Goal: Use online tool/utility: Utilize a website feature to perform a specific function

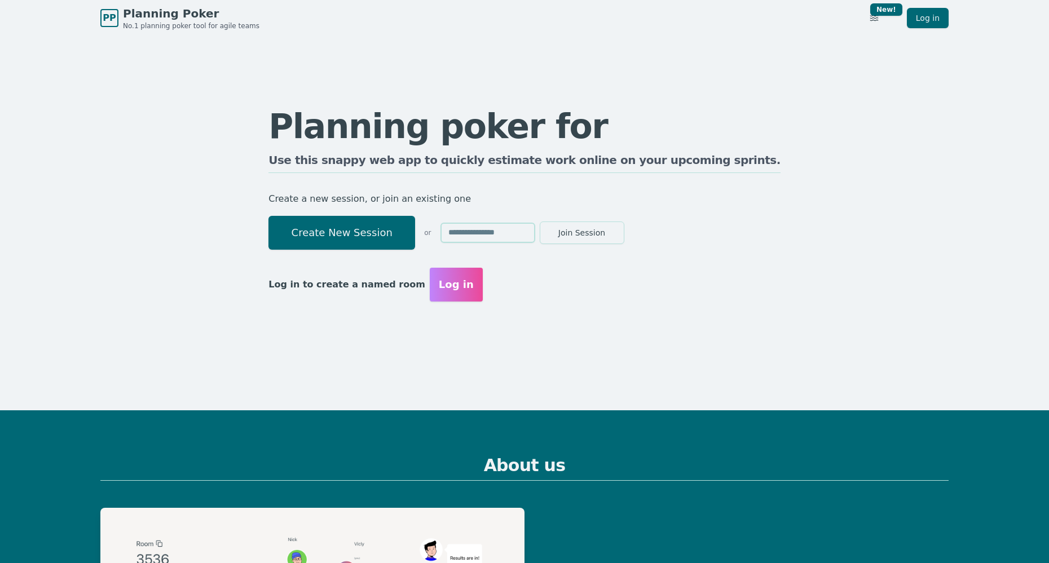
drag, startPoint x: 401, startPoint y: 241, endPoint x: 482, endPoint y: 240, distance: 80.6
click at [401, 241] on button "Create New Session" at bounding box center [341, 233] width 147 height 34
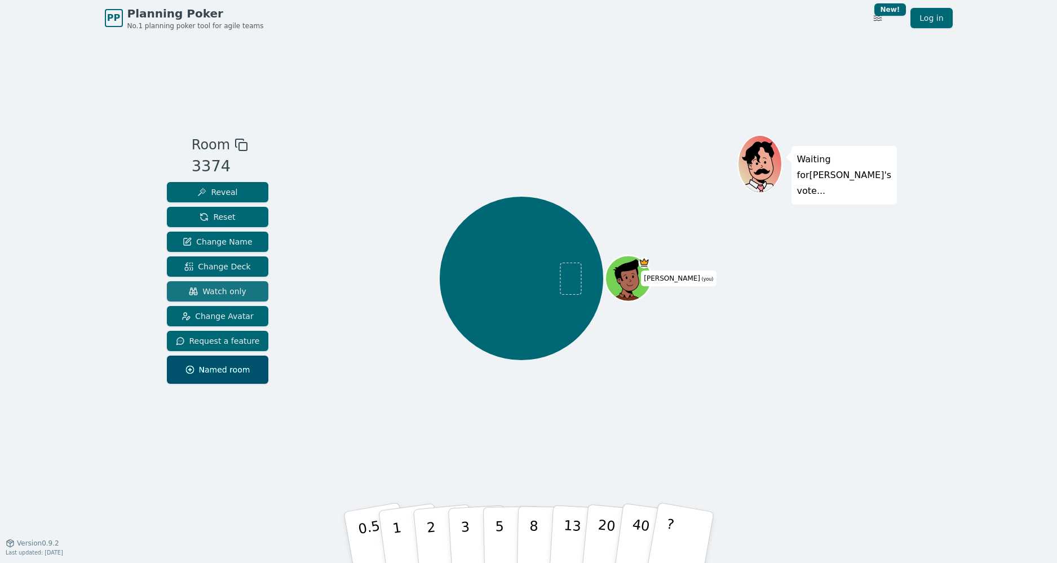
click at [242, 295] on button "Watch only" at bounding box center [218, 291] width 102 height 20
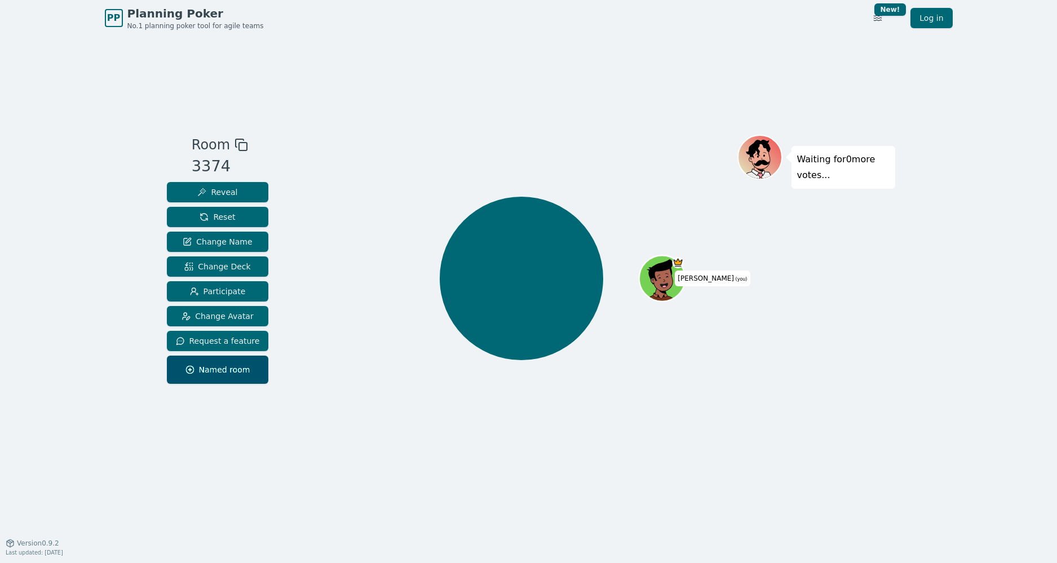
click at [236, 144] on icon at bounding box center [240, 143] width 8 height 8
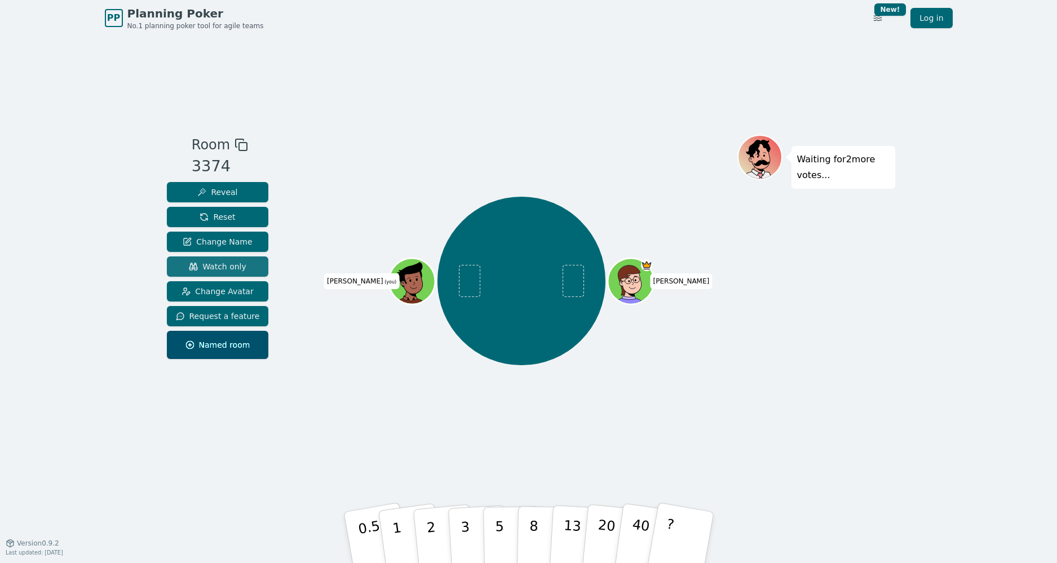
click at [201, 268] on span "Watch only" at bounding box center [218, 266] width 58 height 11
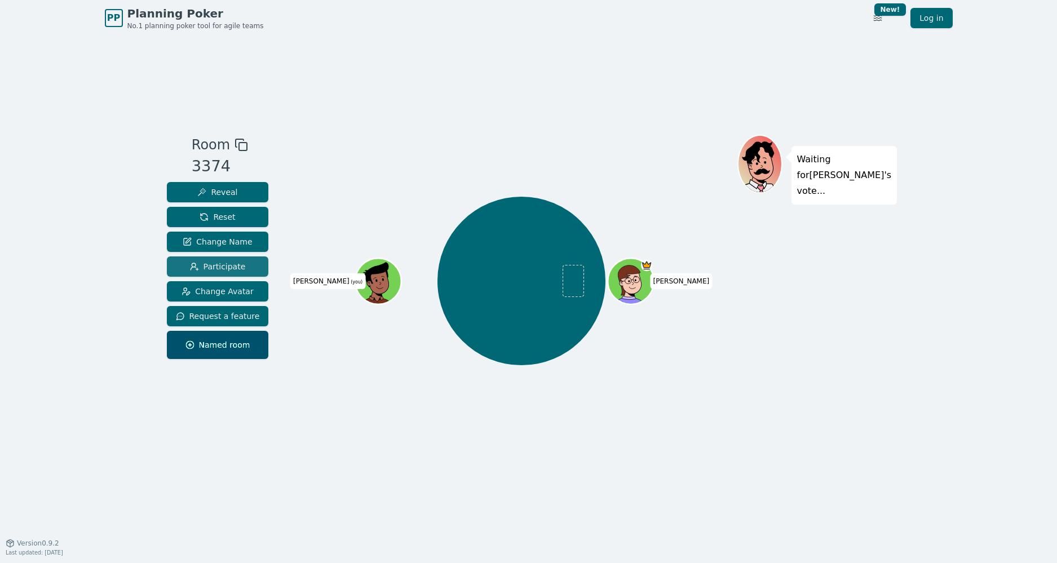
click at [201, 268] on span "Participate" at bounding box center [218, 266] width 56 height 11
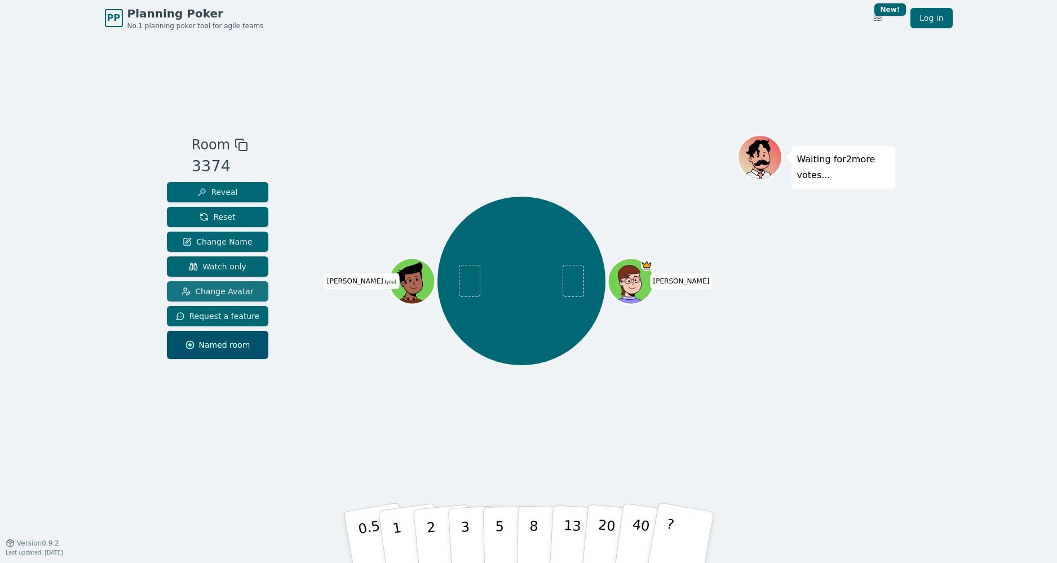
click at [237, 290] on span "Change Avatar" at bounding box center [218, 291] width 72 height 11
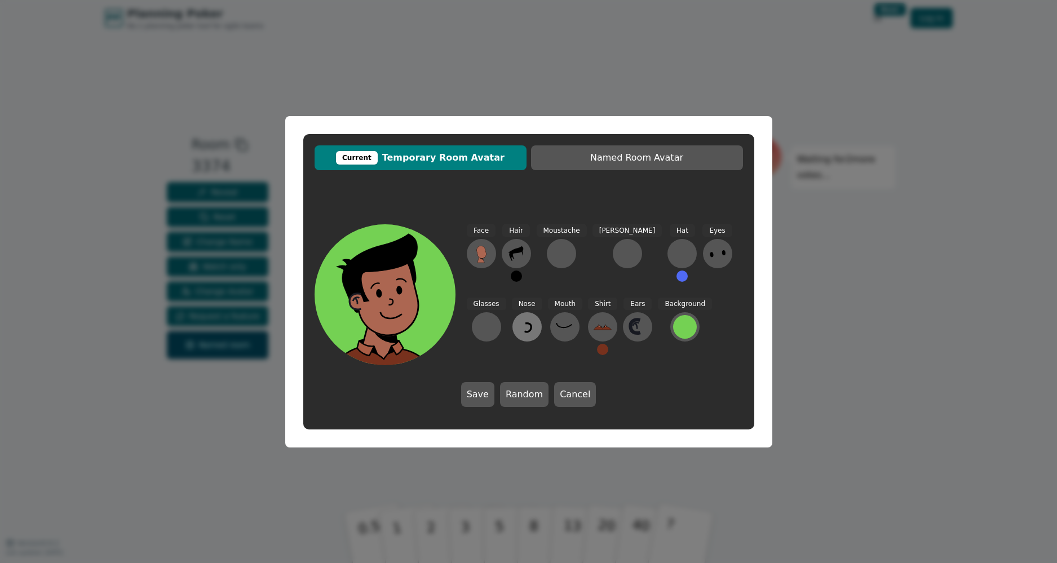
click at [512, 336] on button at bounding box center [526, 326] width 29 height 29
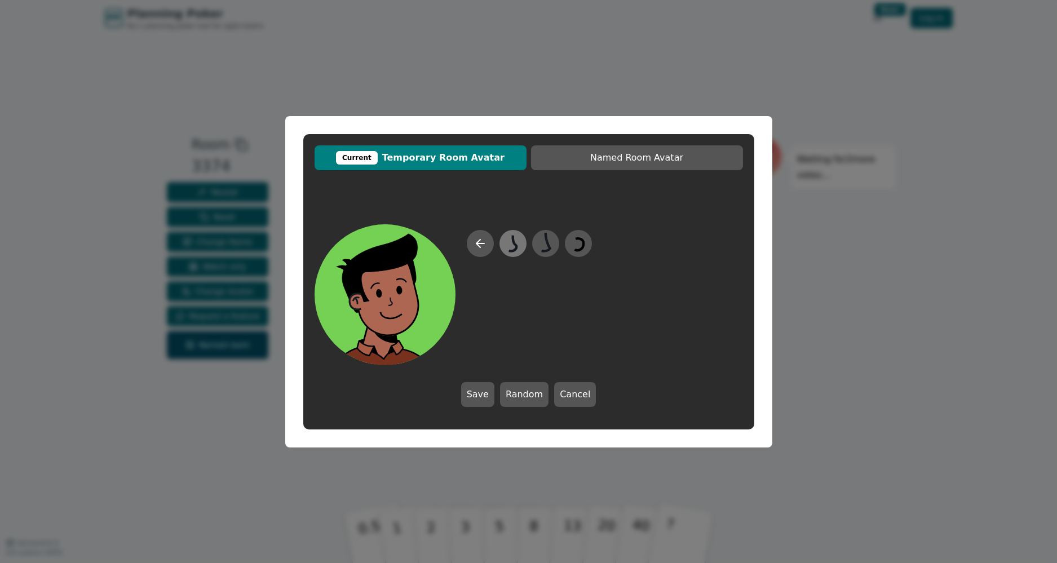
click at [522, 247] on icon at bounding box center [513, 243] width 22 height 25
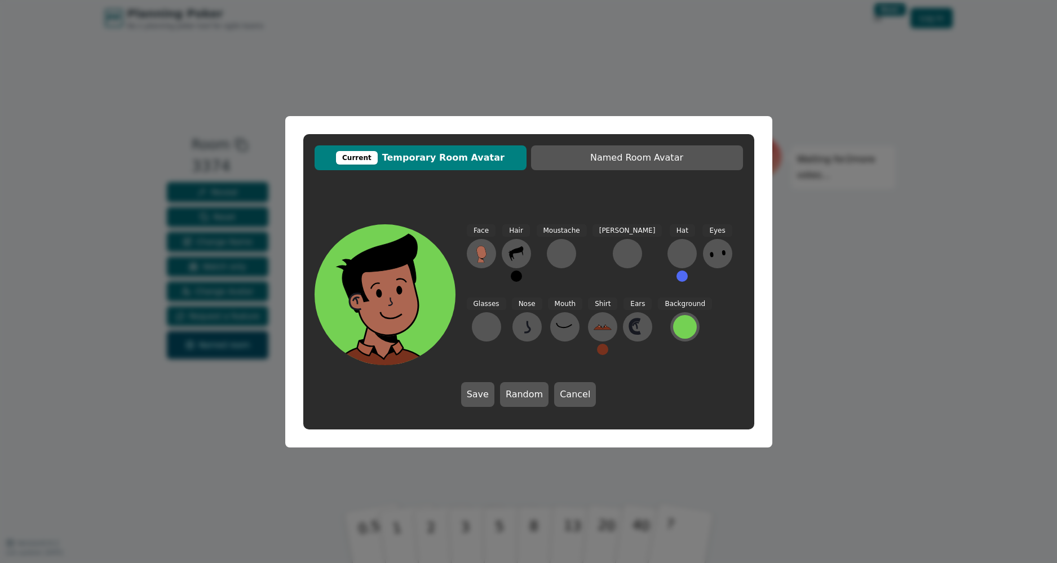
click at [546, 245] on div "Moustache" at bounding box center [562, 258] width 50 height 68
click at [524, 329] on icon at bounding box center [527, 326] width 6 height 11
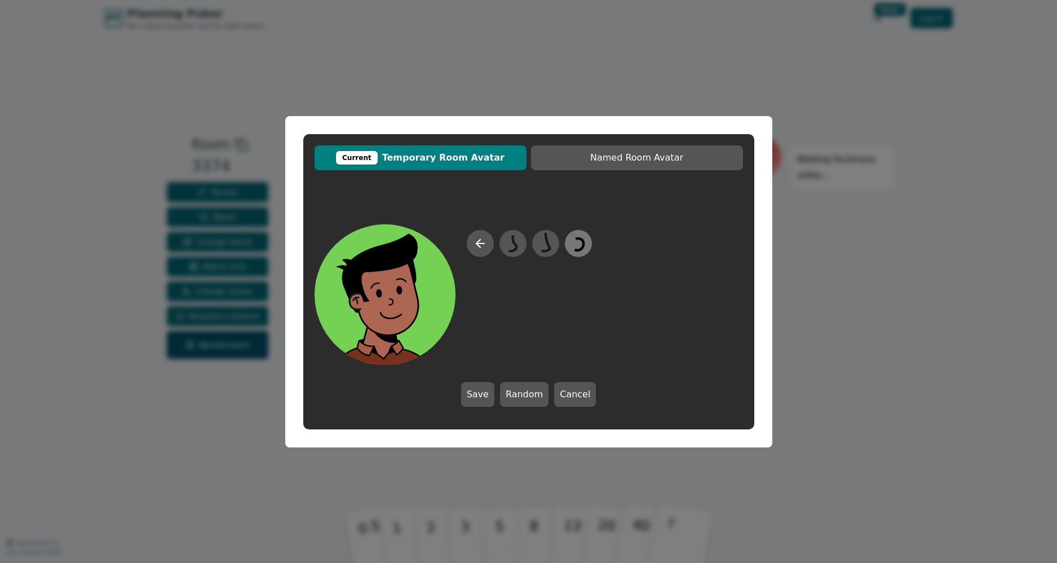
click at [574, 245] on icon at bounding box center [578, 243] width 22 height 25
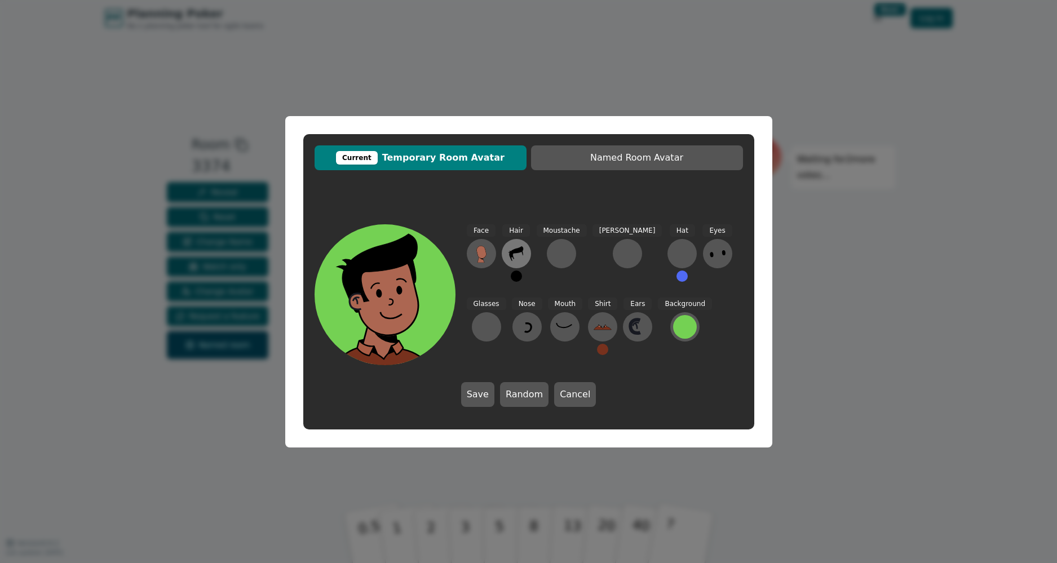
click at [524, 255] on icon at bounding box center [516, 254] width 18 height 18
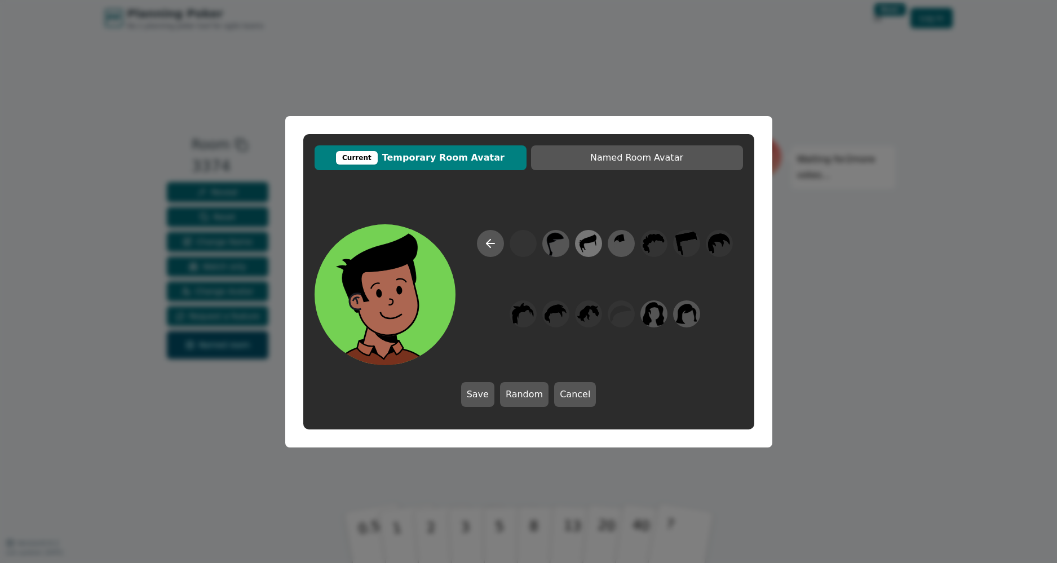
click at [585, 245] on icon at bounding box center [588, 243] width 22 height 25
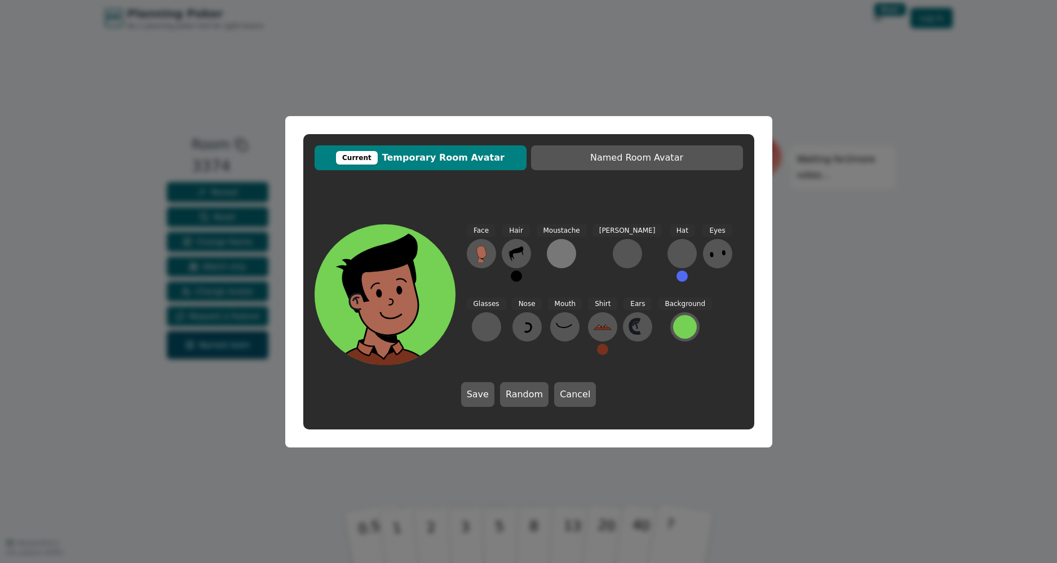
click at [564, 257] on div at bounding box center [561, 254] width 18 height 18
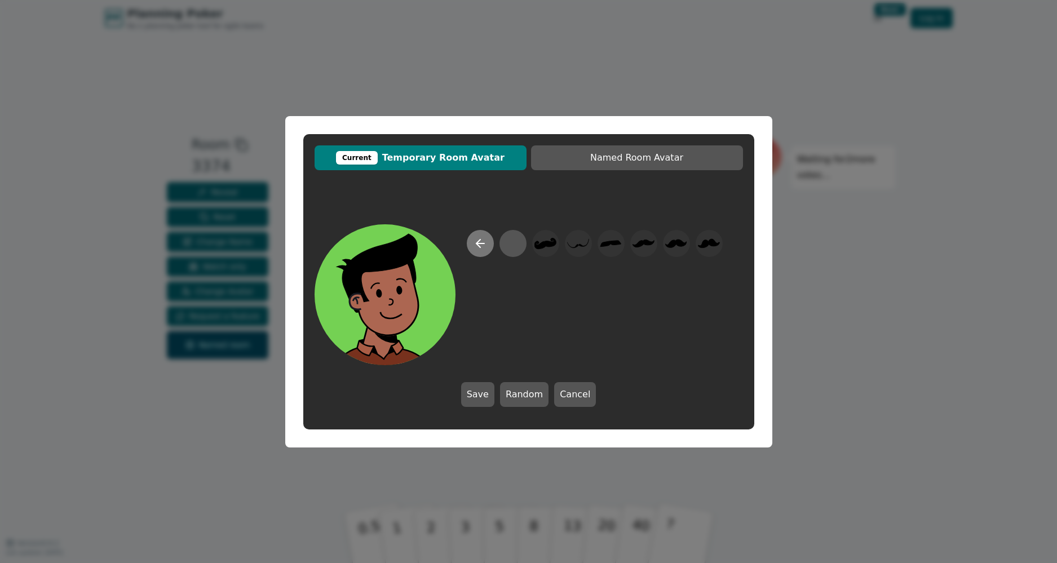
click at [481, 247] on icon at bounding box center [481, 244] width 14 height 14
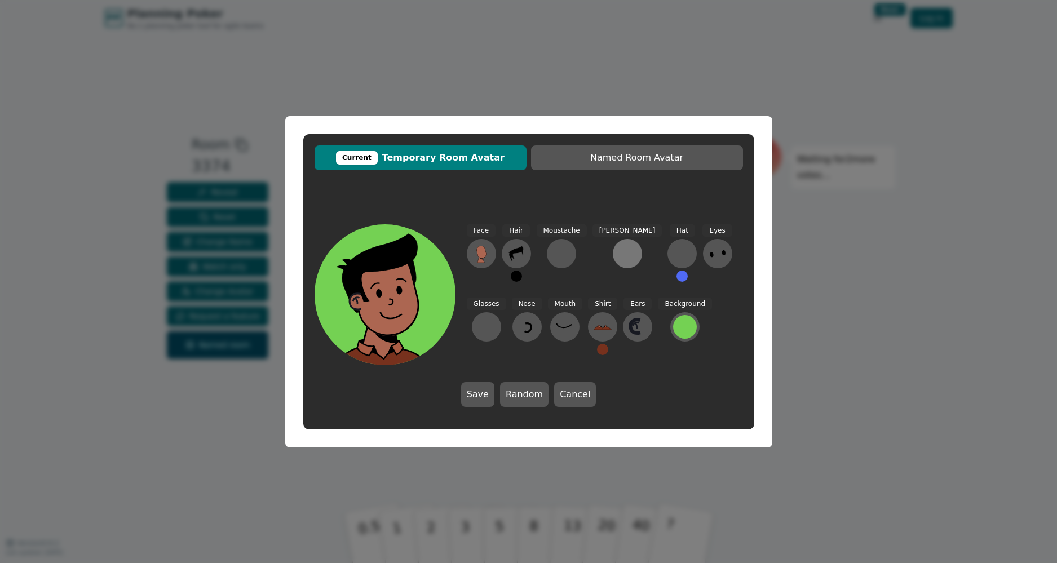
click at [618, 257] on div at bounding box center [627, 254] width 18 height 18
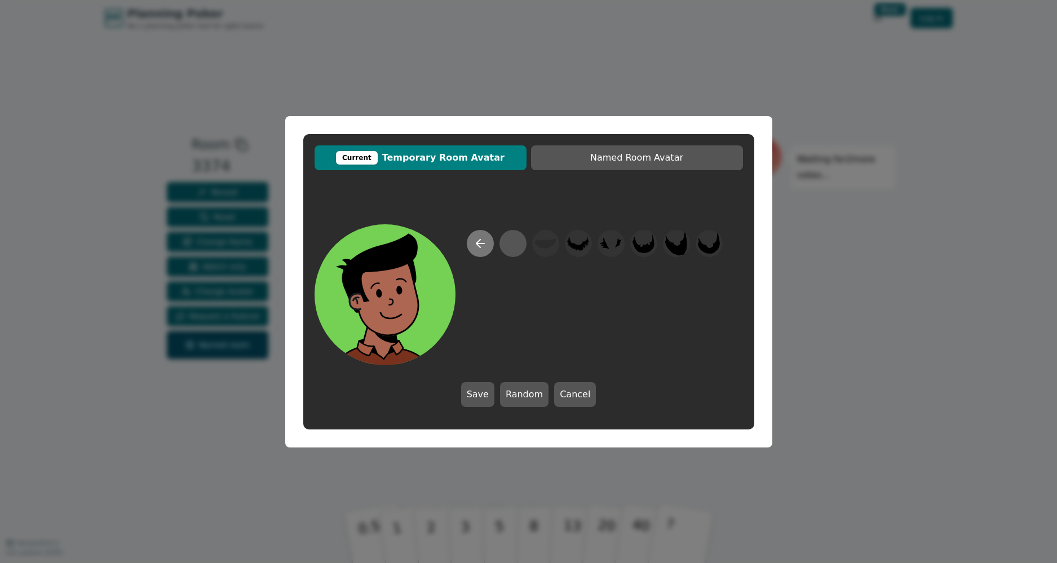
click at [483, 249] on icon at bounding box center [481, 244] width 14 height 14
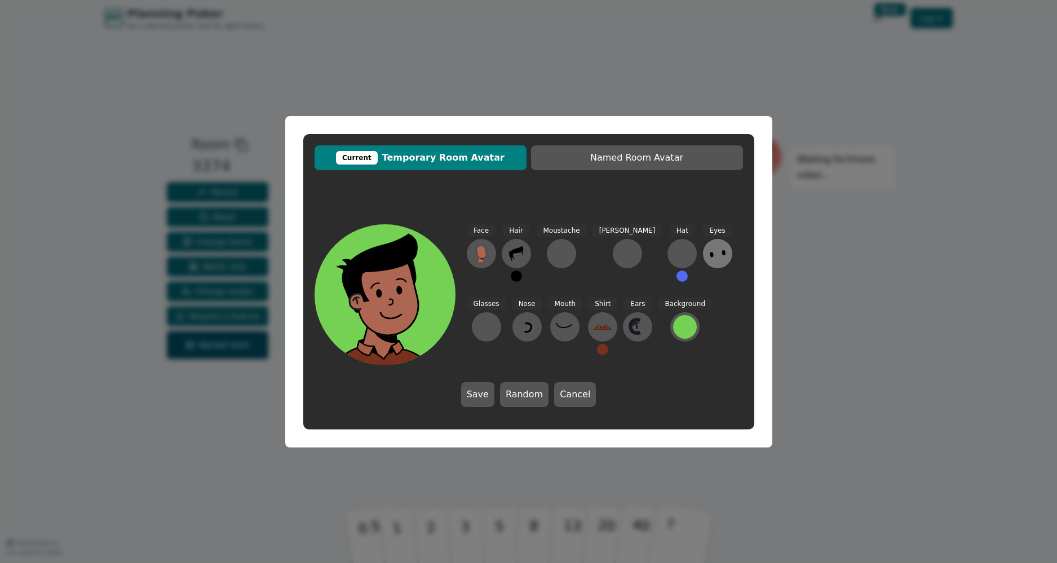
click at [709, 258] on icon at bounding box center [718, 254] width 18 height 18
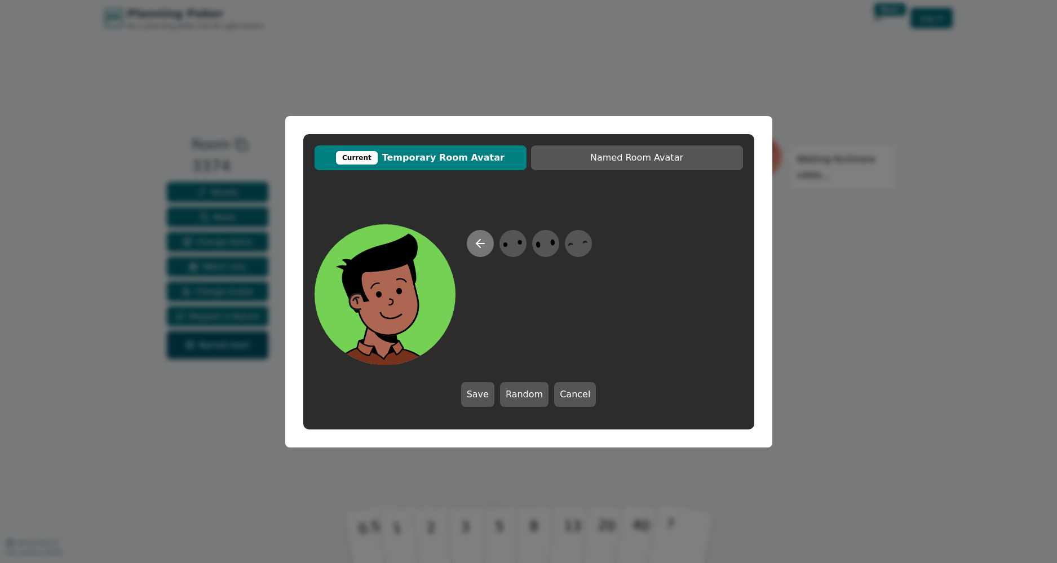
click at [472, 247] on button at bounding box center [480, 243] width 27 height 27
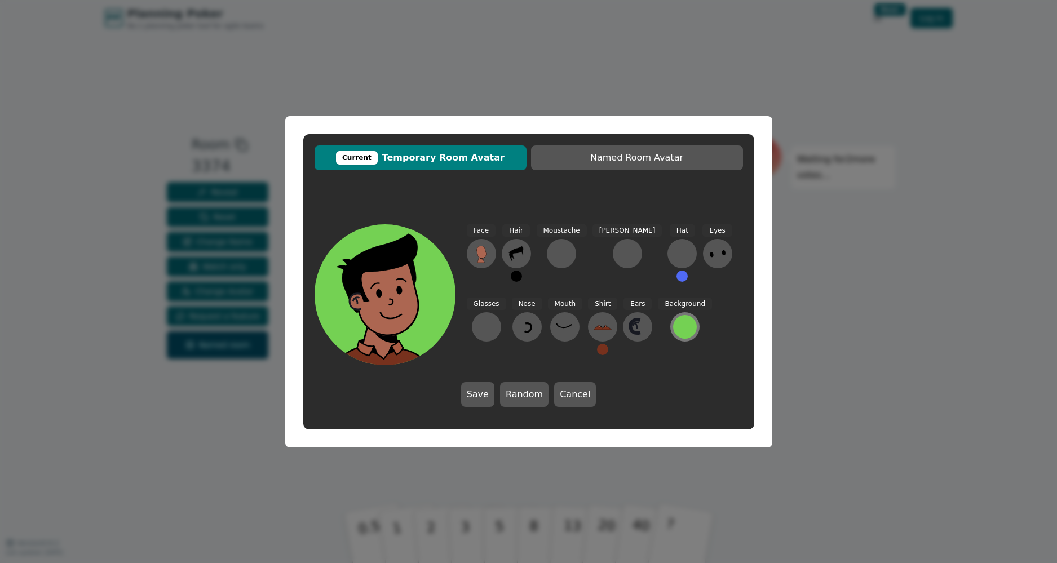
click at [673, 329] on div at bounding box center [685, 327] width 24 height 24
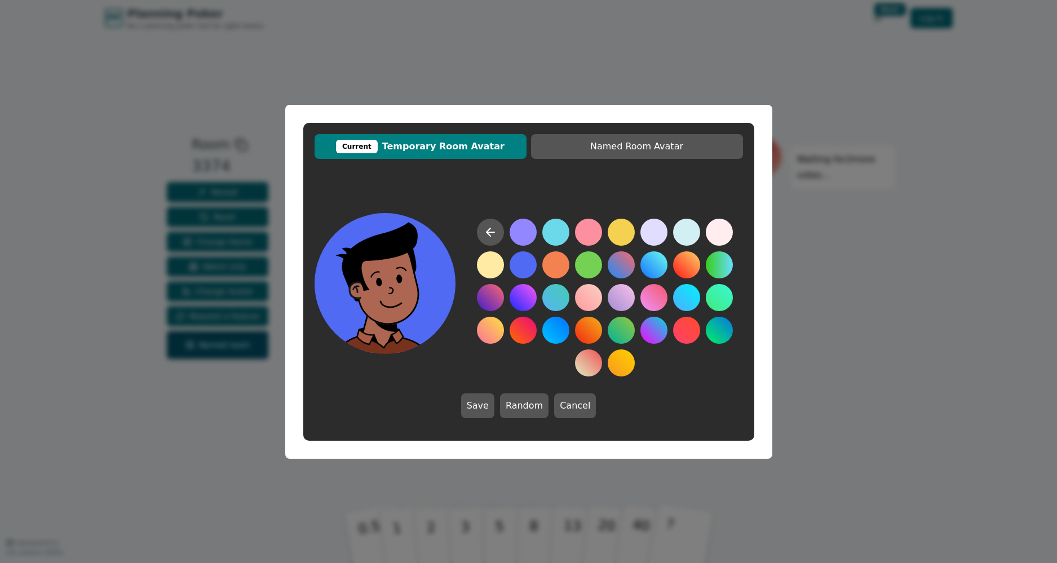
click at [528, 264] on button at bounding box center [523, 264] width 27 height 27
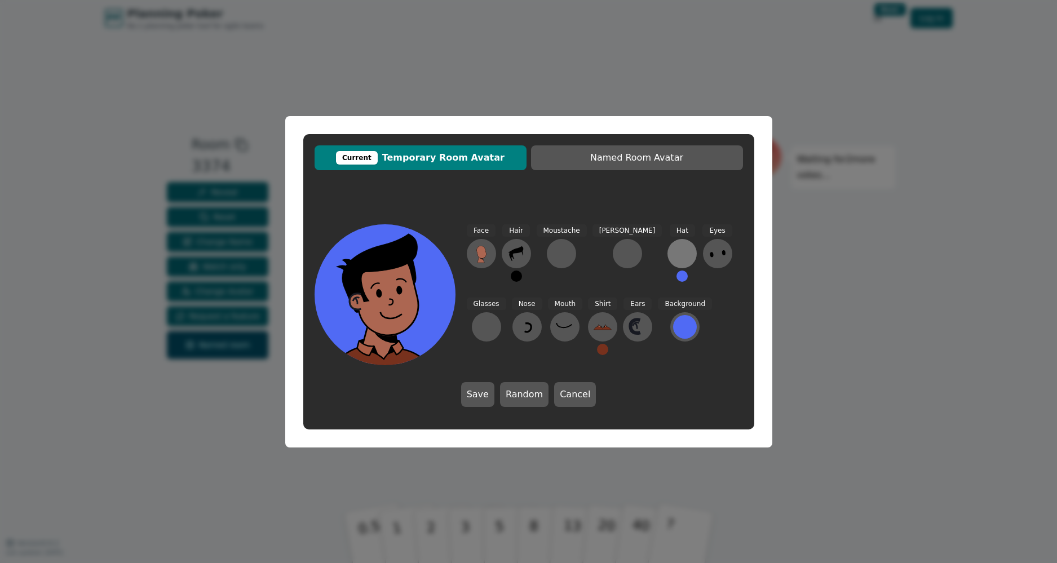
click at [673, 256] on div at bounding box center [682, 254] width 18 height 18
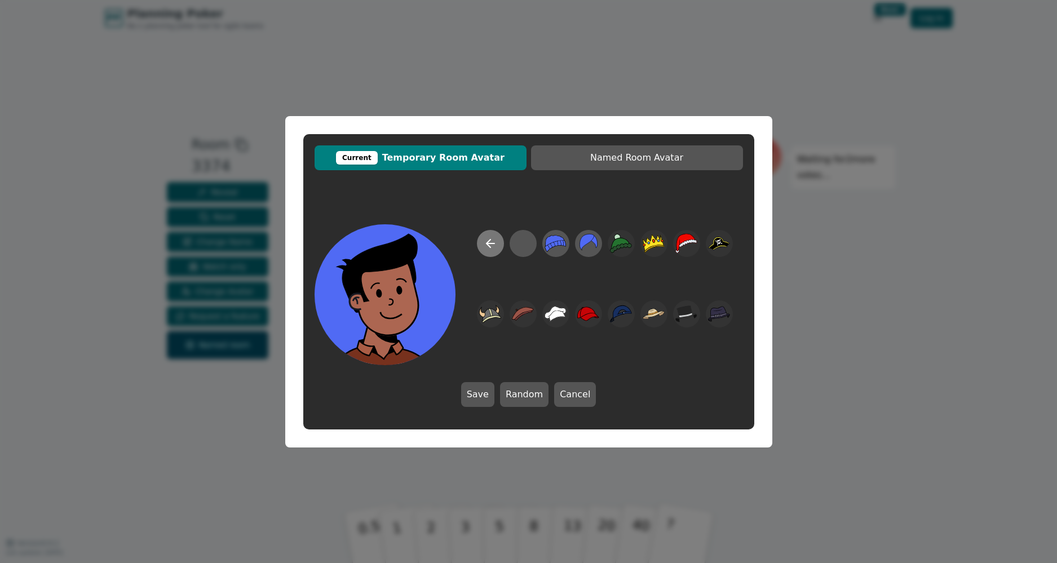
click at [490, 238] on icon at bounding box center [491, 244] width 14 height 14
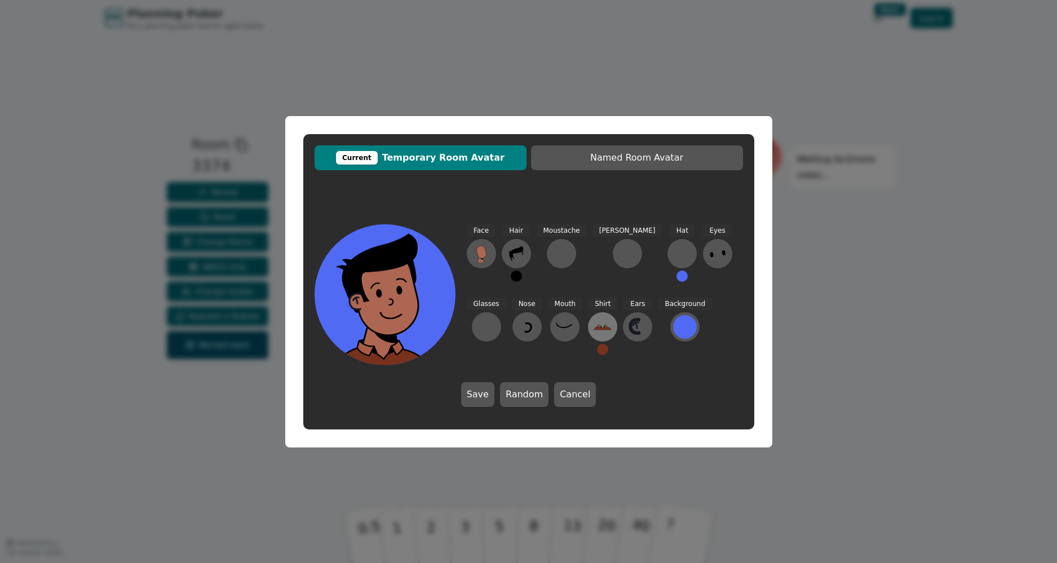
click at [594, 326] on icon at bounding box center [603, 327] width 18 height 18
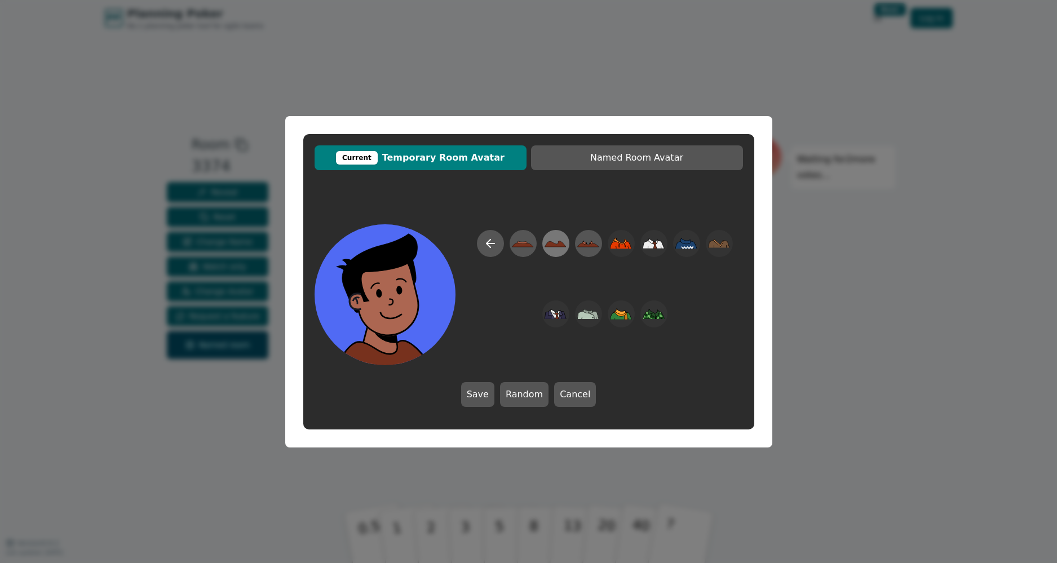
click at [563, 242] on icon at bounding box center [555, 244] width 21 height 6
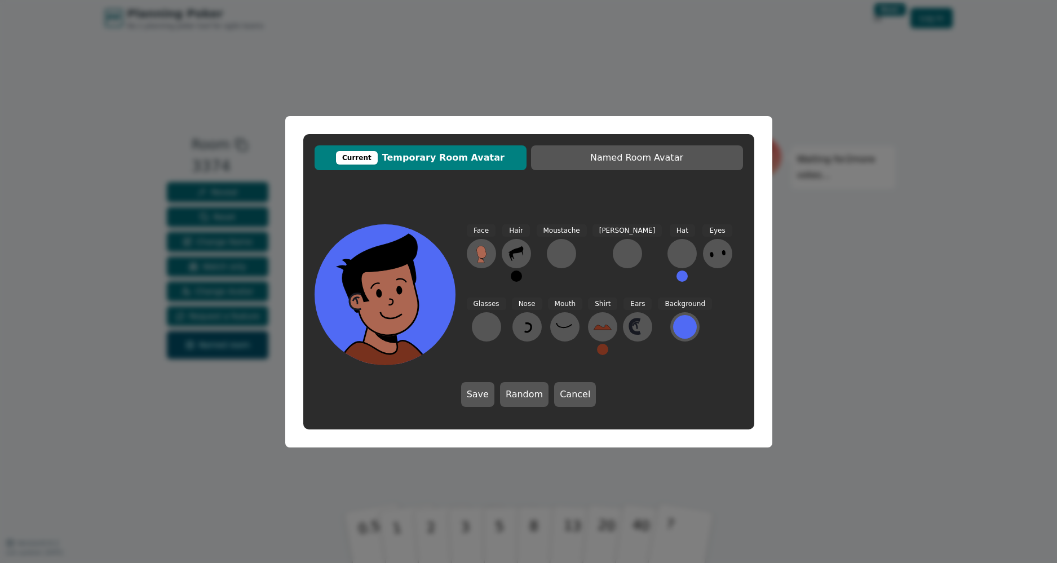
click at [597, 349] on button at bounding box center [602, 349] width 11 height 11
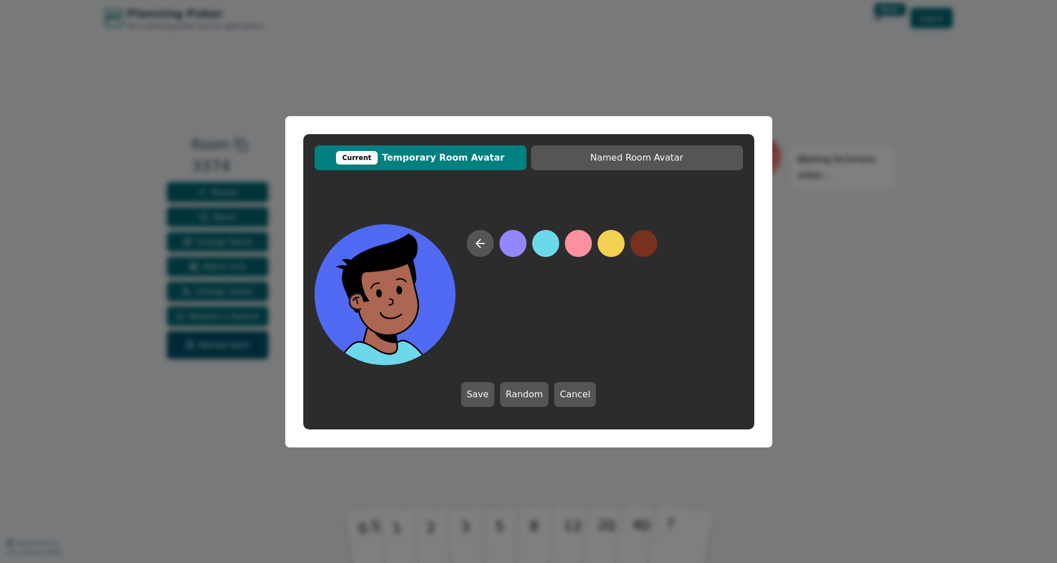
click at [550, 245] on button at bounding box center [545, 243] width 27 height 27
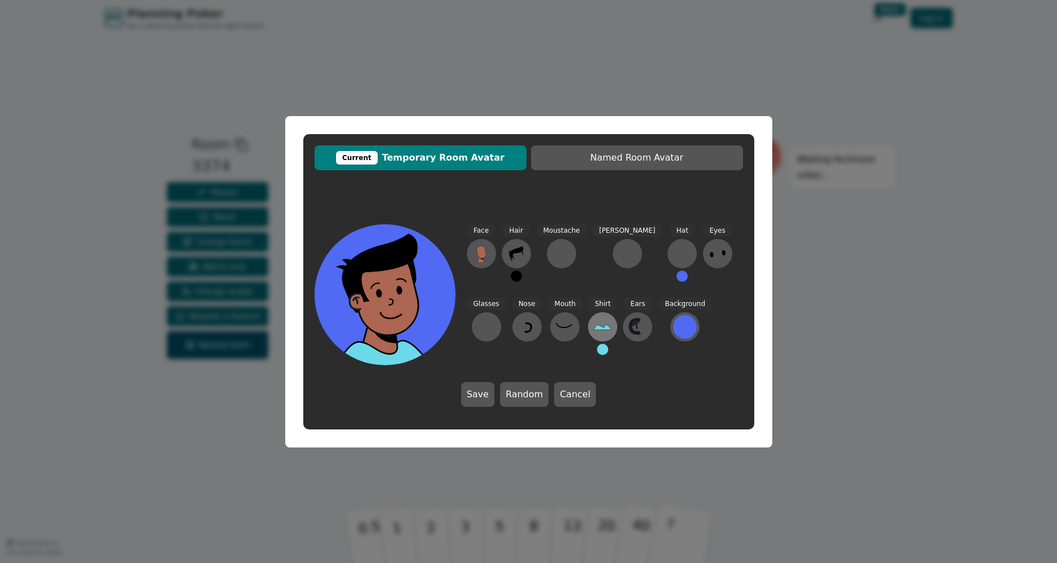
click at [594, 327] on icon at bounding box center [603, 327] width 18 height 18
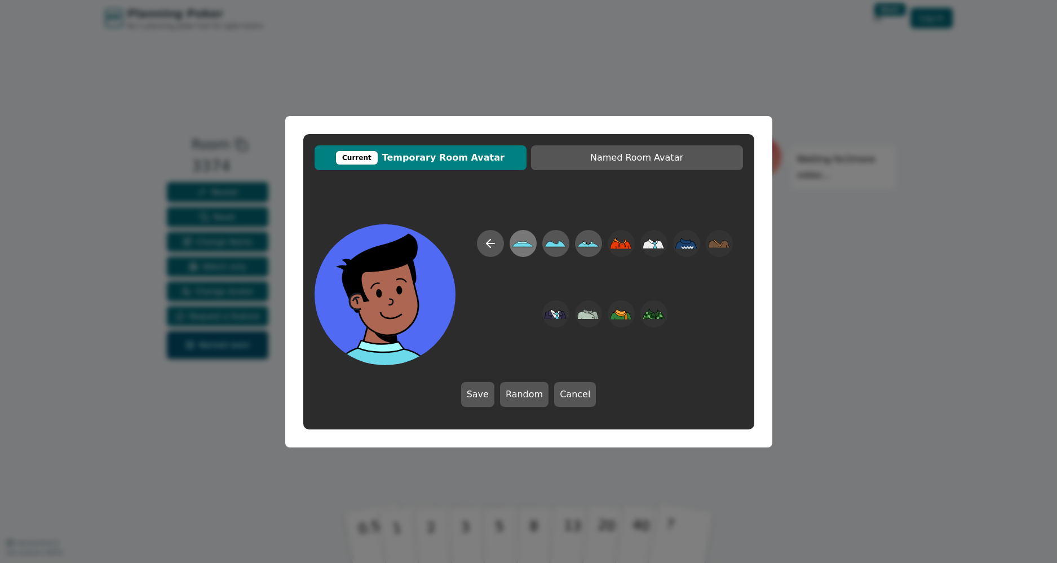
click at [526, 244] on icon at bounding box center [523, 242] width 10 height 3
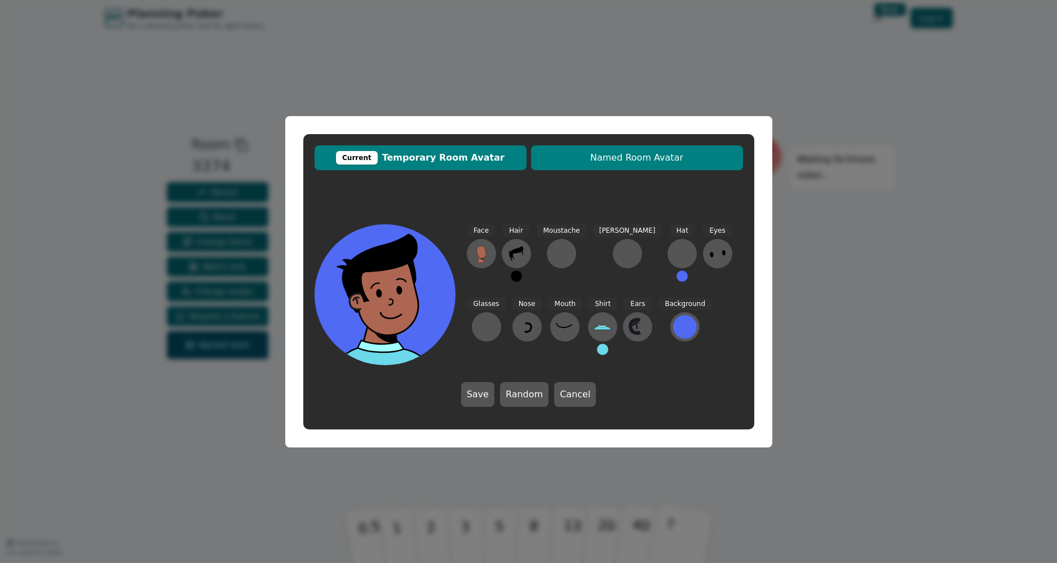
click at [600, 157] on span "Named Room Avatar" at bounding box center [637, 158] width 201 height 14
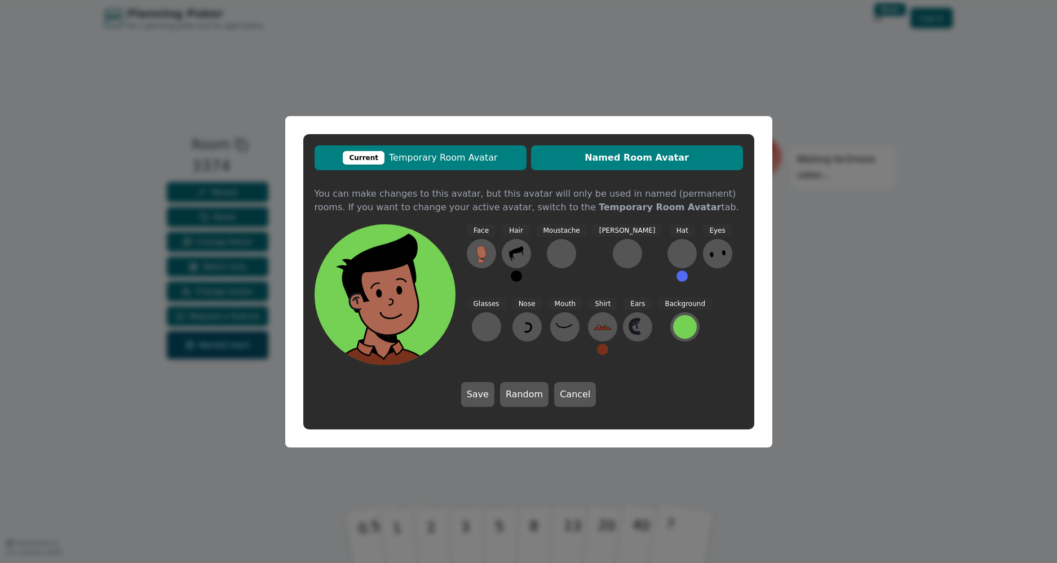
click at [476, 150] on button "Current Temporary Room Avatar" at bounding box center [421, 157] width 212 height 25
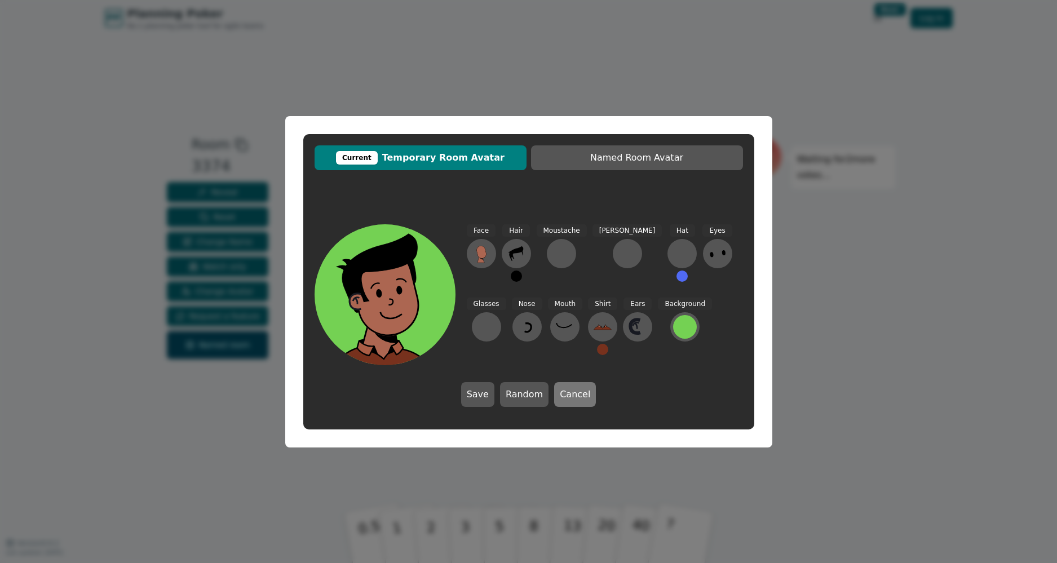
click at [571, 393] on button "Cancel" at bounding box center [575, 394] width 42 height 25
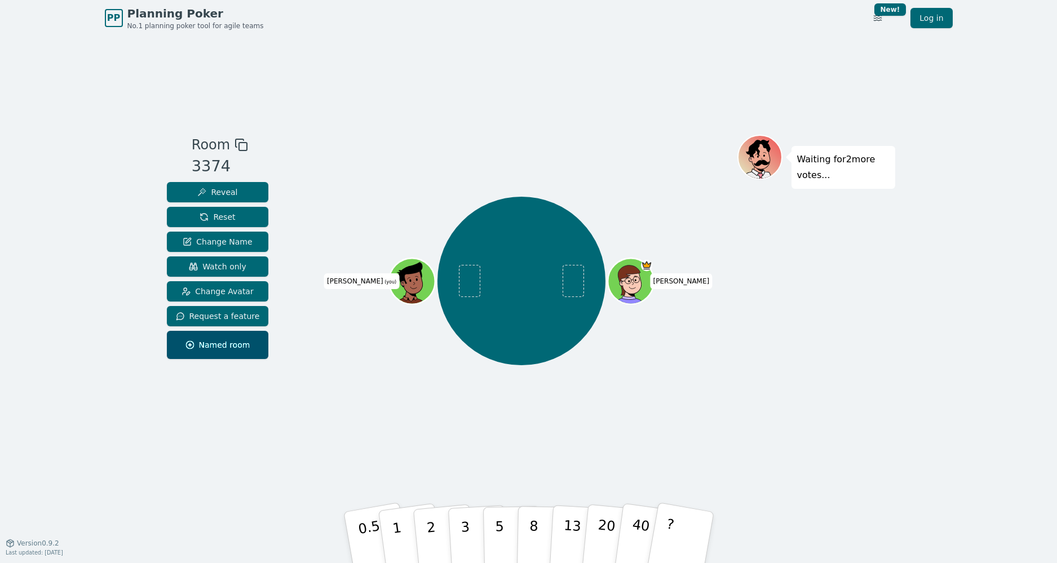
click at [415, 295] on div at bounding box center [413, 296] width 45 height 40
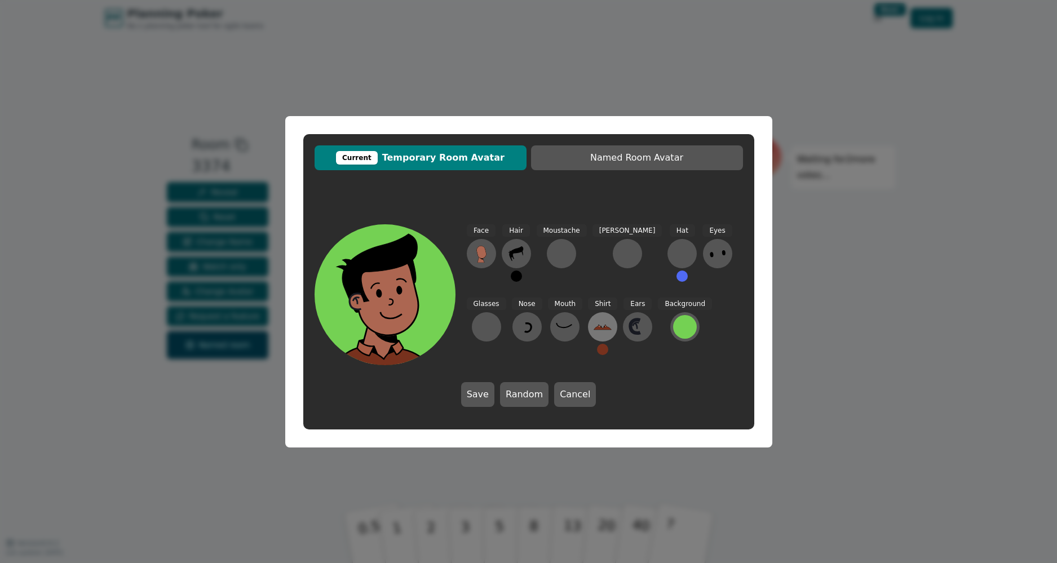
click at [594, 320] on icon at bounding box center [603, 327] width 18 height 18
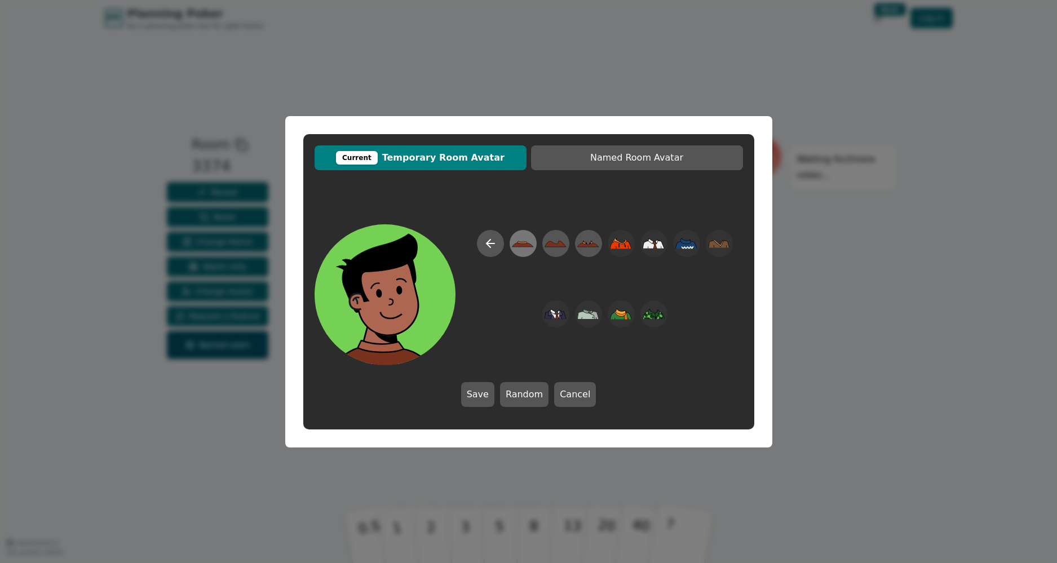
click at [530, 247] on icon at bounding box center [522, 244] width 21 height 5
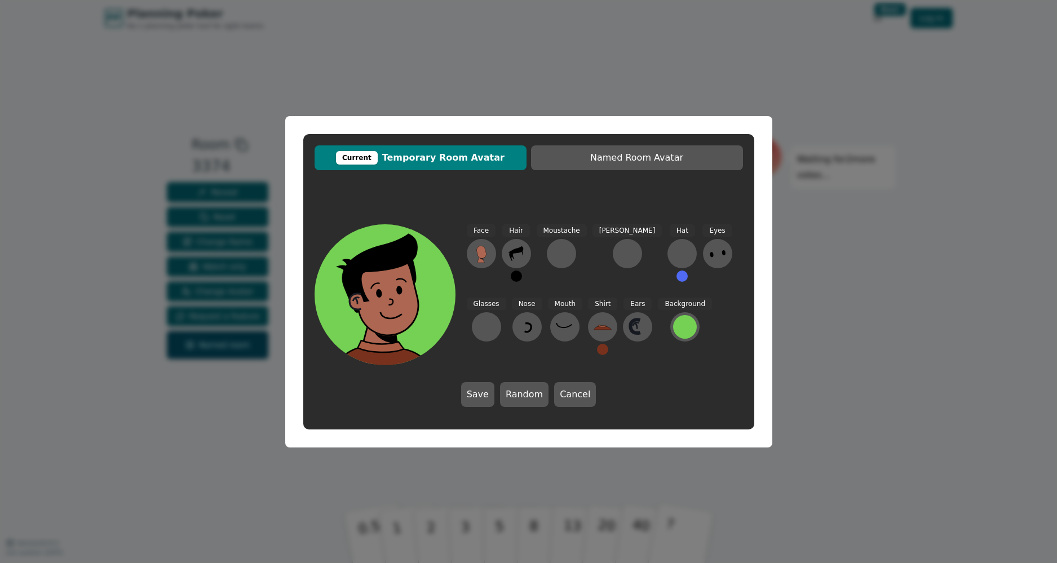
click at [597, 352] on button at bounding box center [602, 349] width 11 height 11
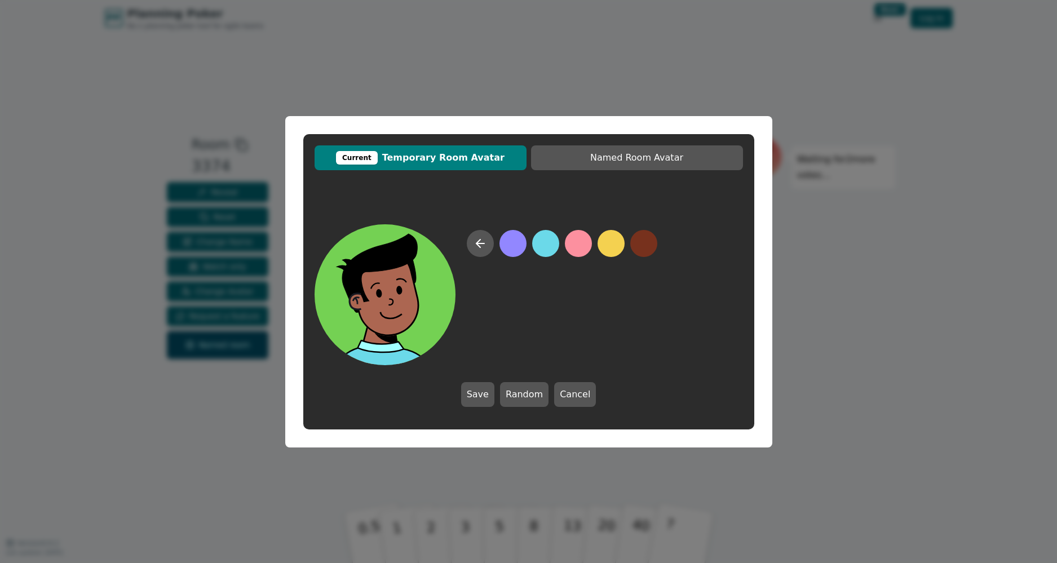
click at [552, 252] on button at bounding box center [545, 243] width 27 height 27
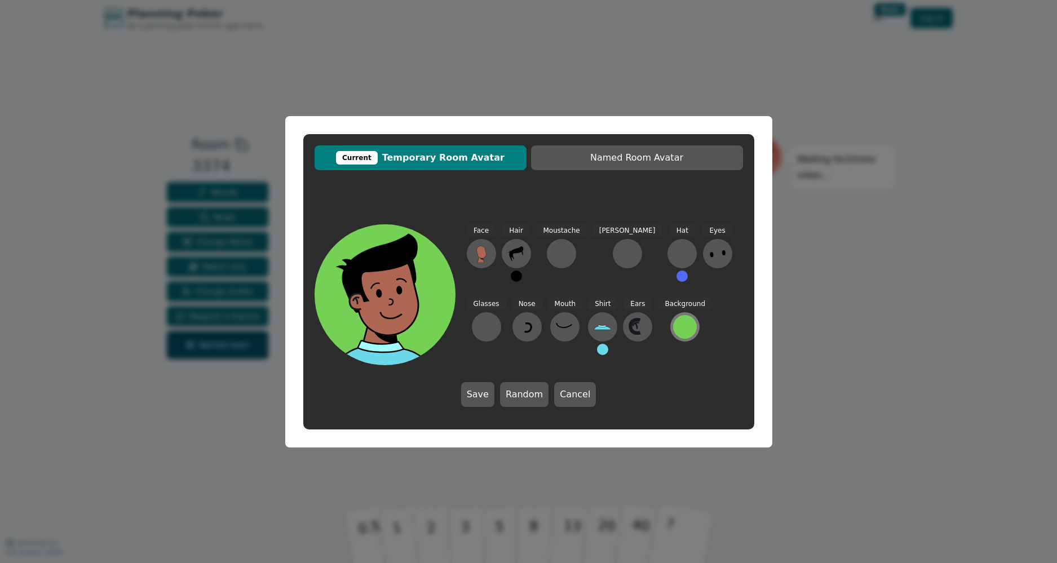
click at [673, 326] on div at bounding box center [685, 327] width 24 height 24
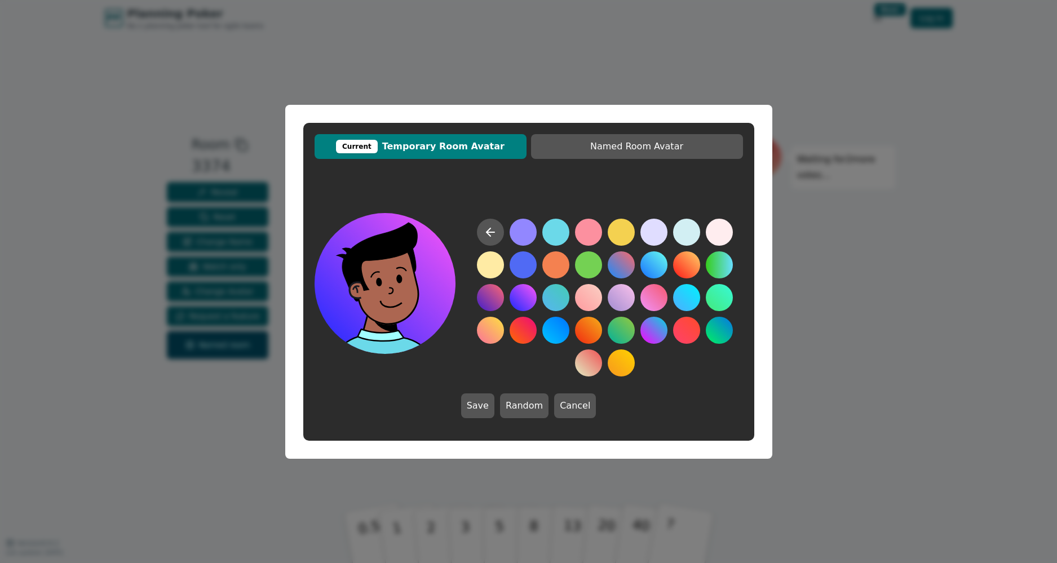
click at [521, 302] on button at bounding box center [523, 297] width 27 height 27
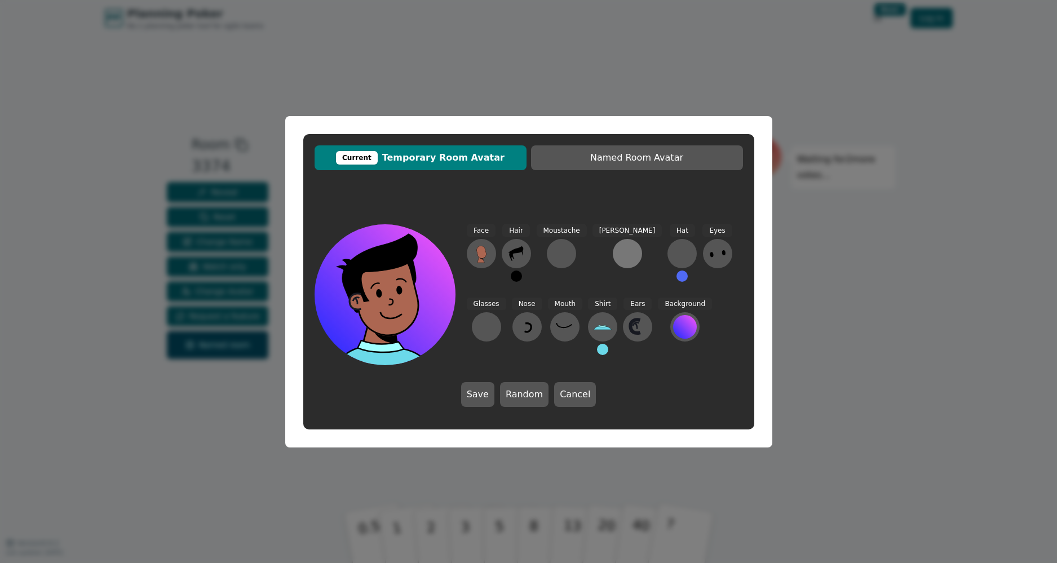
click at [618, 251] on div at bounding box center [627, 254] width 18 height 18
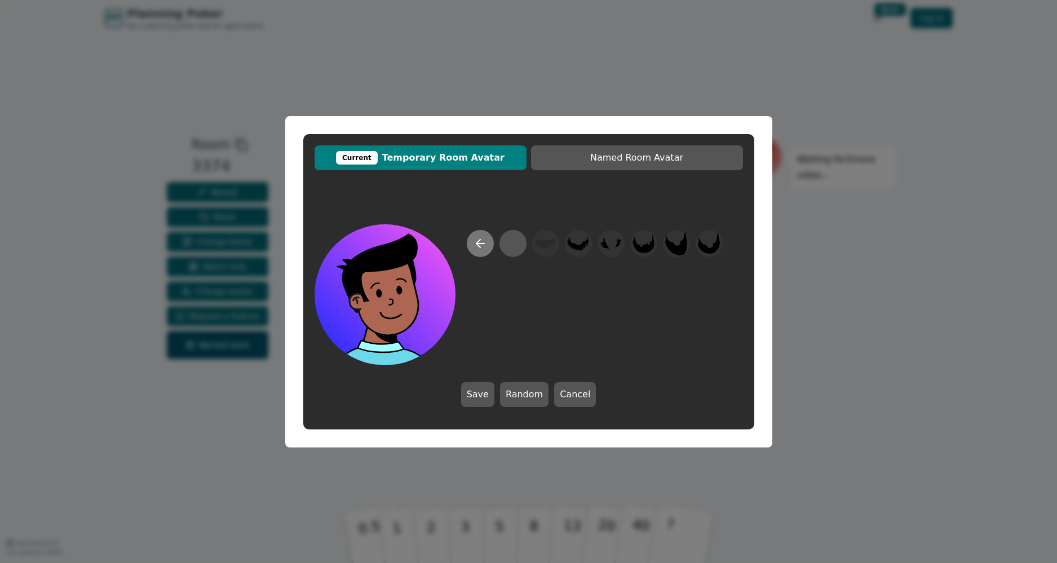
click at [486, 250] on icon at bounding box center [481, 244] width 14 height 14
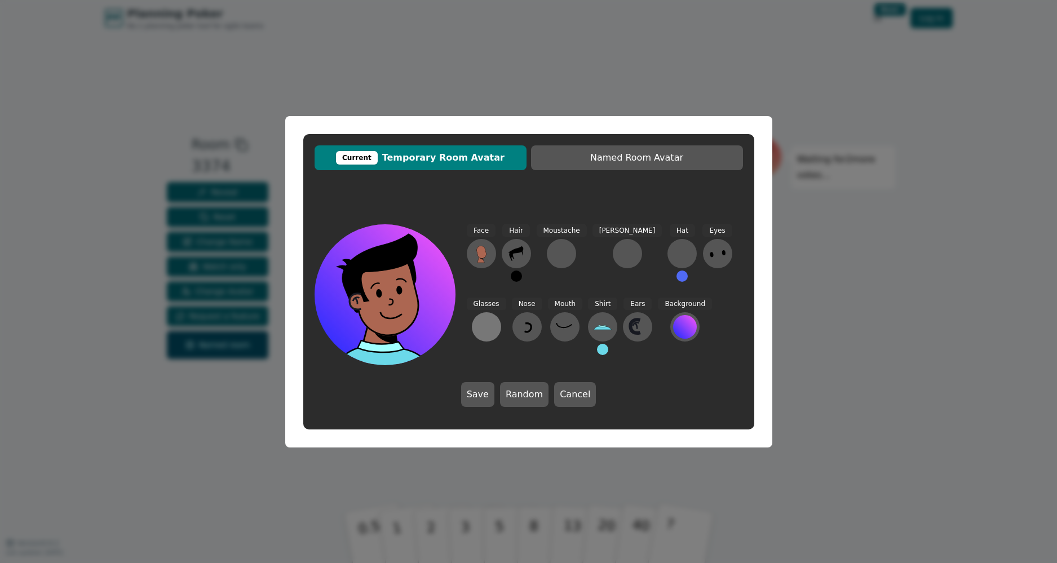
click at [496, 318] on div at bounding box center [486, 327] width 18 height 18
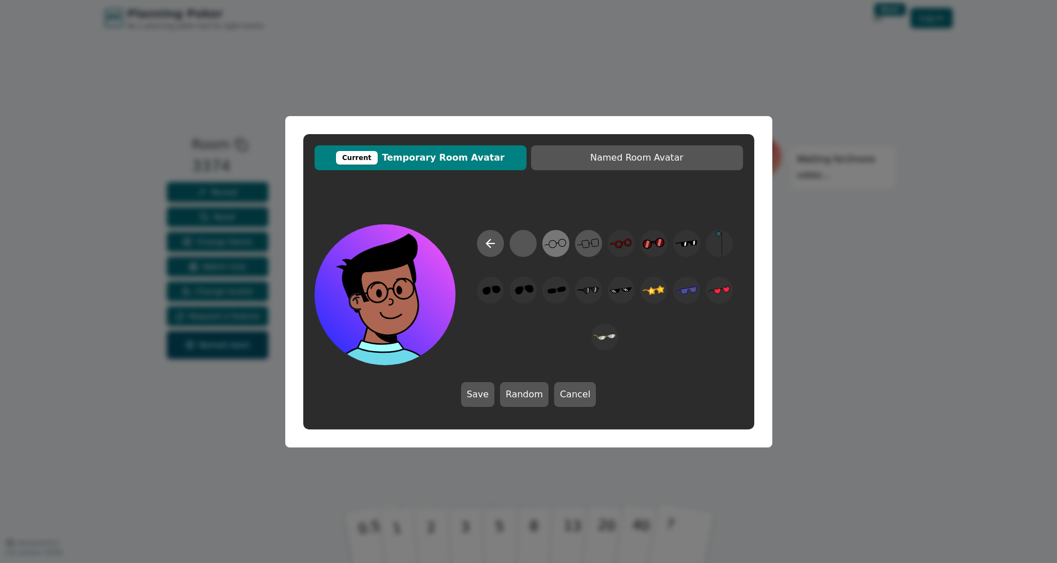
click at [549, 243] on icon at bounding box center [556, 243] width 22 height 25
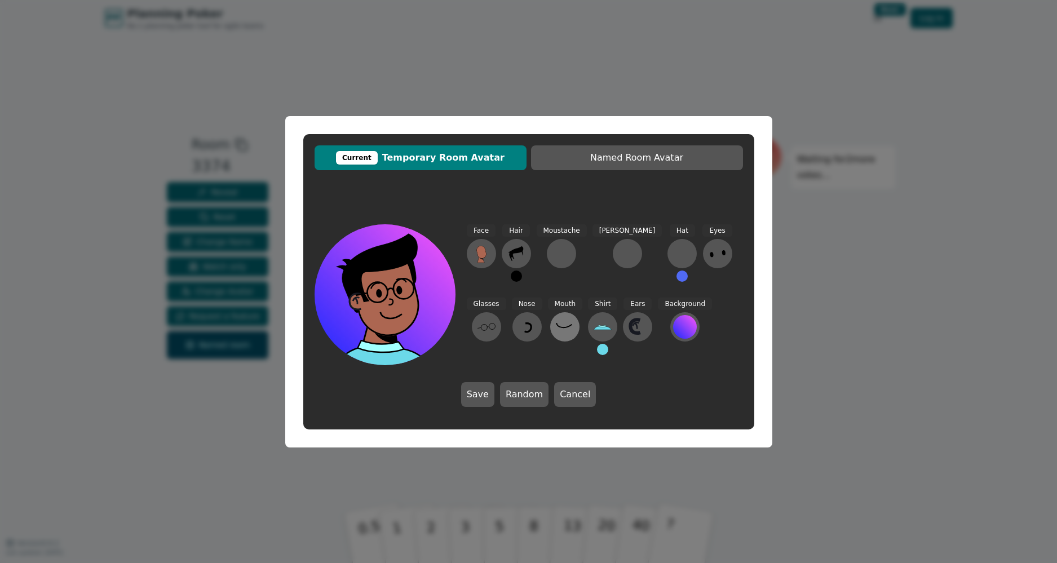
click at [557, 327] on icon at bounding box center [564, 325] width 15 height 5
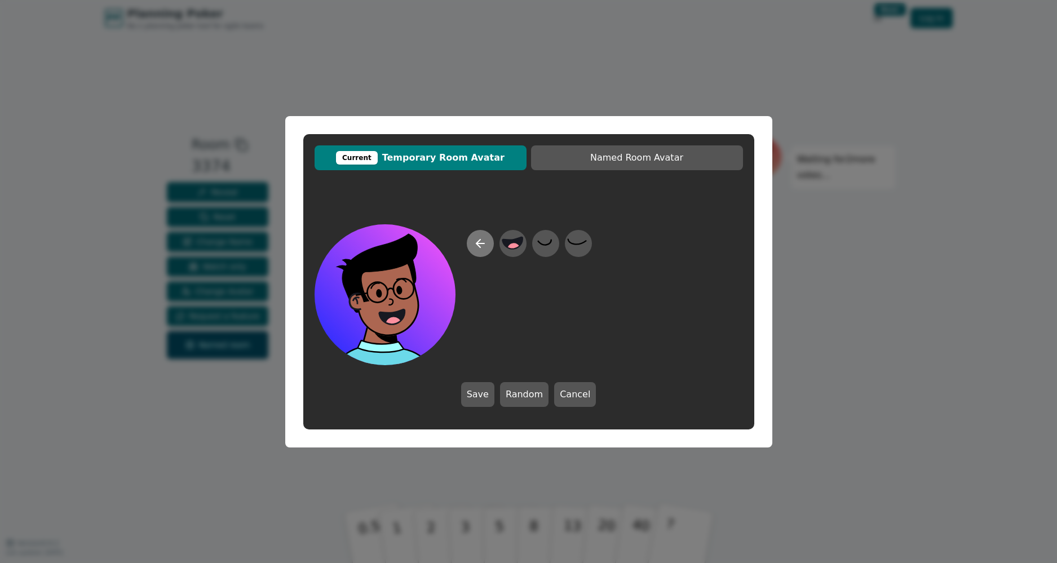
click at [475, 242] on icon at bounding box center [481, 244] width 14 height 14
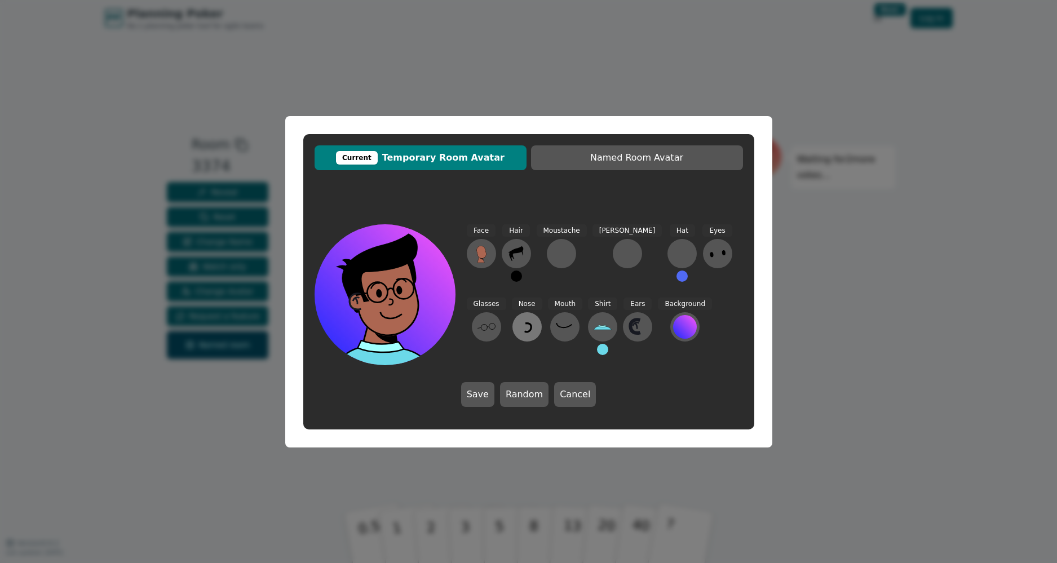
click at [518, 333] on icon at bounding box center [527, 327] width 18 height 18
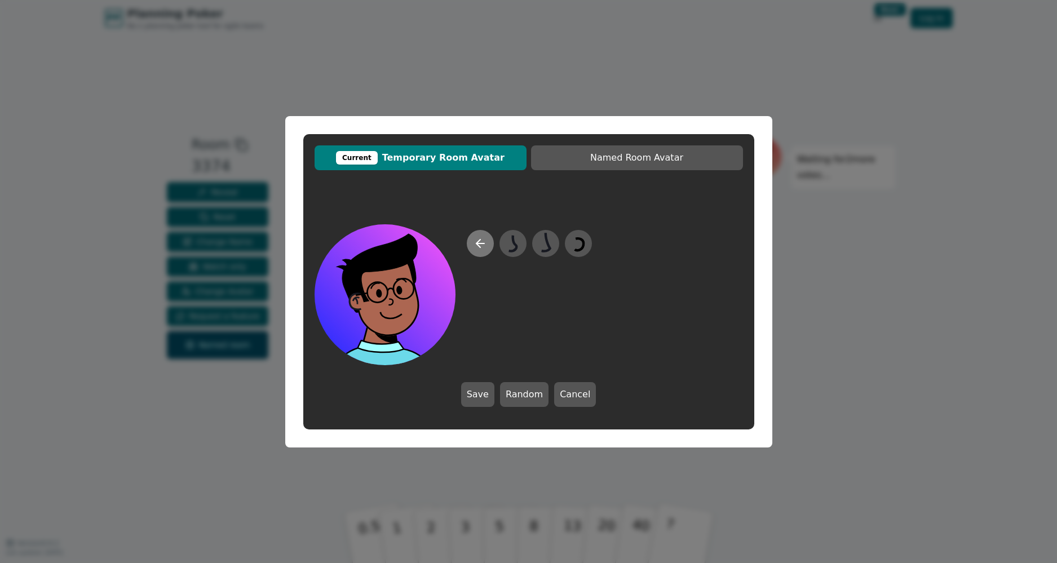
click at [477, 237] on icon at bounding box center [481, 244] width 14 height 14
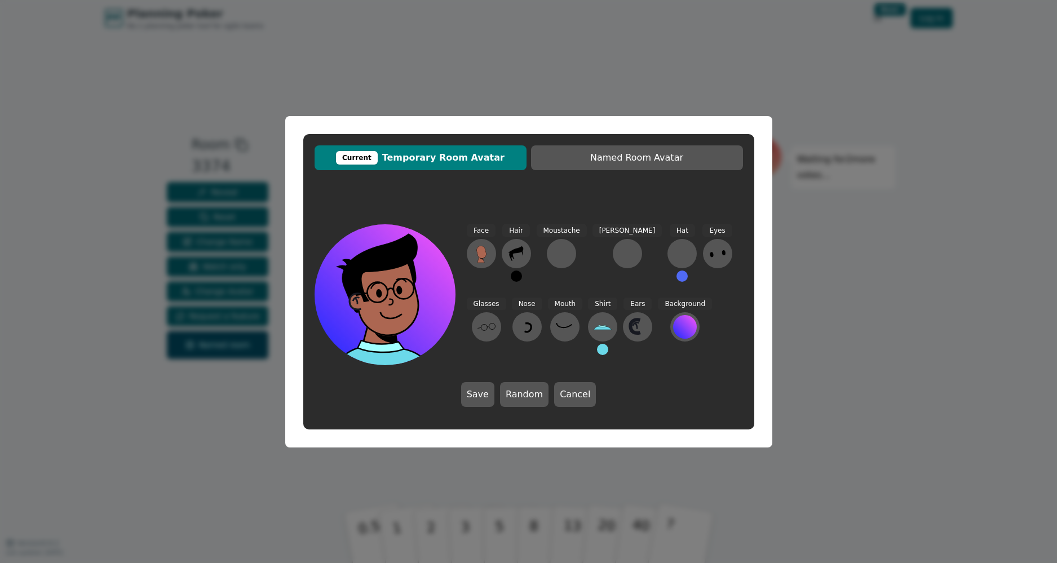
click at [514, 272] on button at bounding box center [516, 276] width 11 height 11
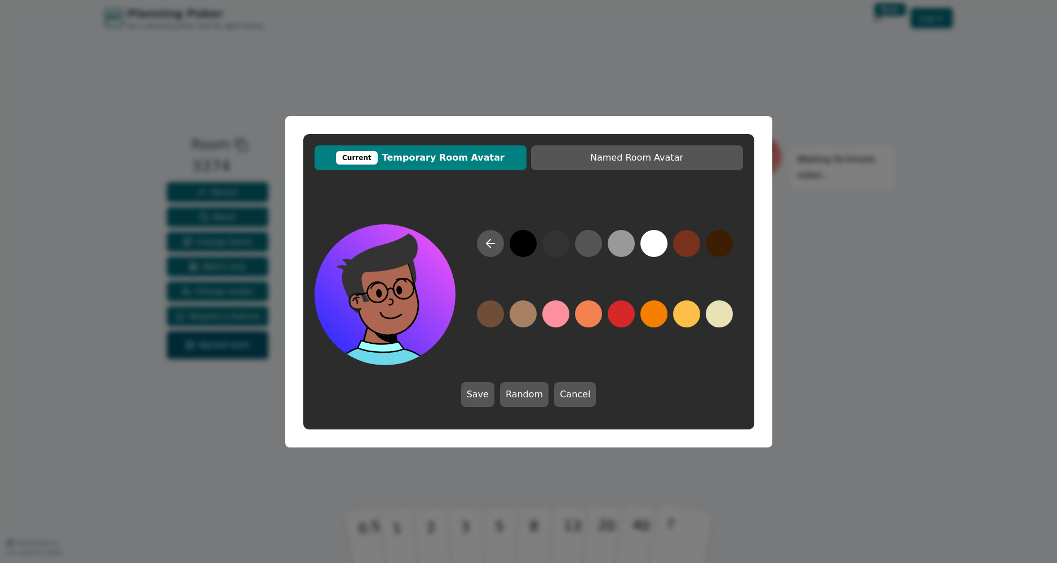
click at [552, 245] on button at bounding box center [555, 243] width 27 height 27
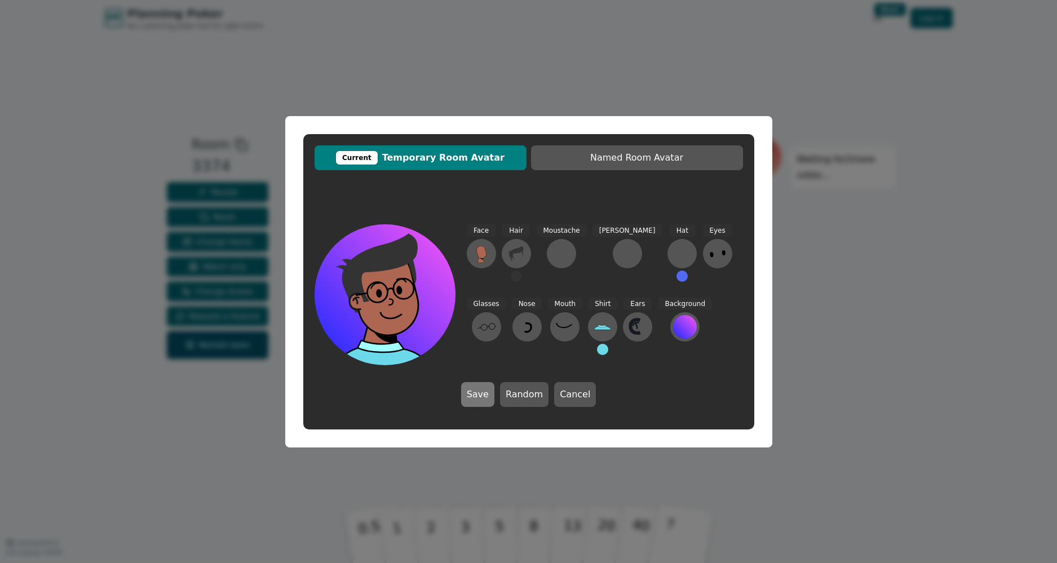
click at [484, 399] on button "Save" at bounding box center [477, 394] width 33 height 25
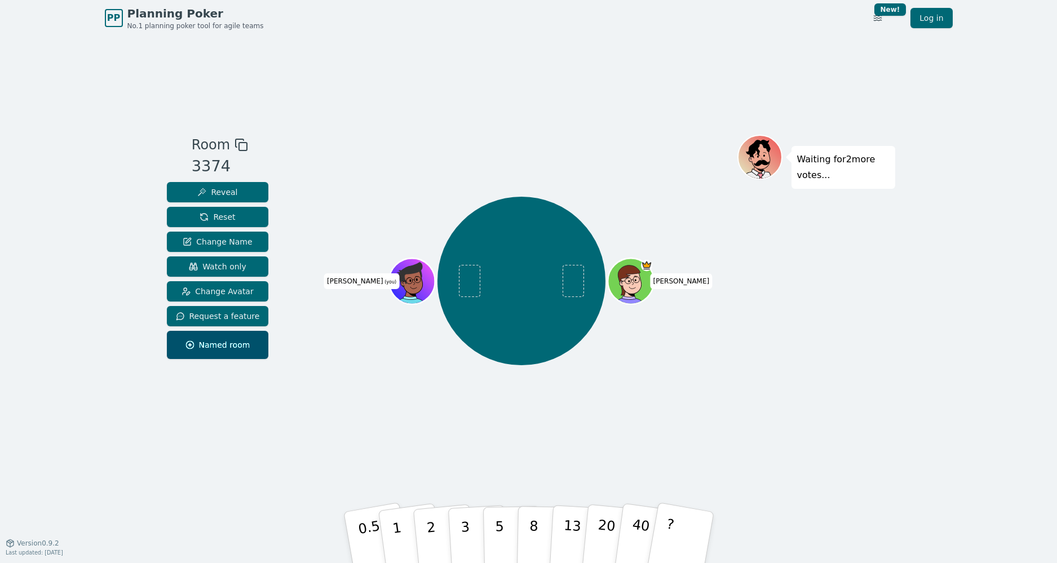
click at [235, 144] on icon at bounding box center [242, 145] width 14 height 14
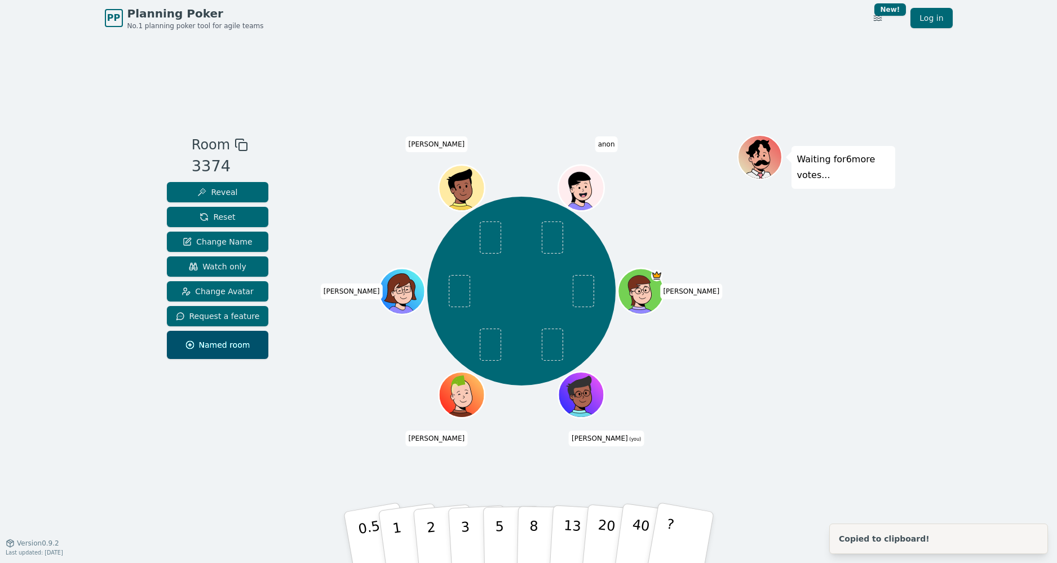
click at [845, 414] on div "Waiting for 6 more votes..." at bounding box center [816, 290] width 158 height 310
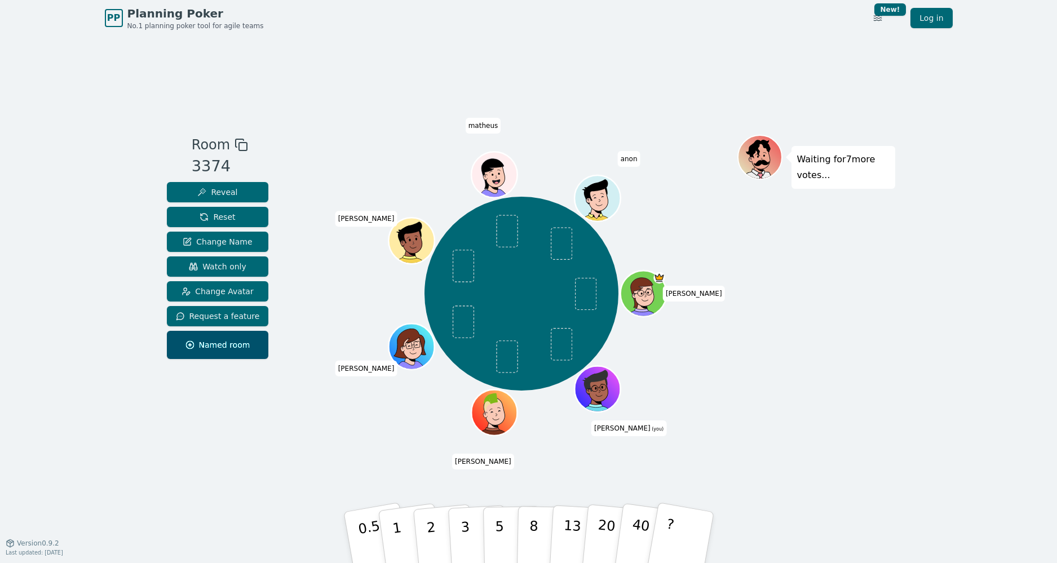
click at [604, 399] on icon at bounding box center [600, 396] width 23 height 8
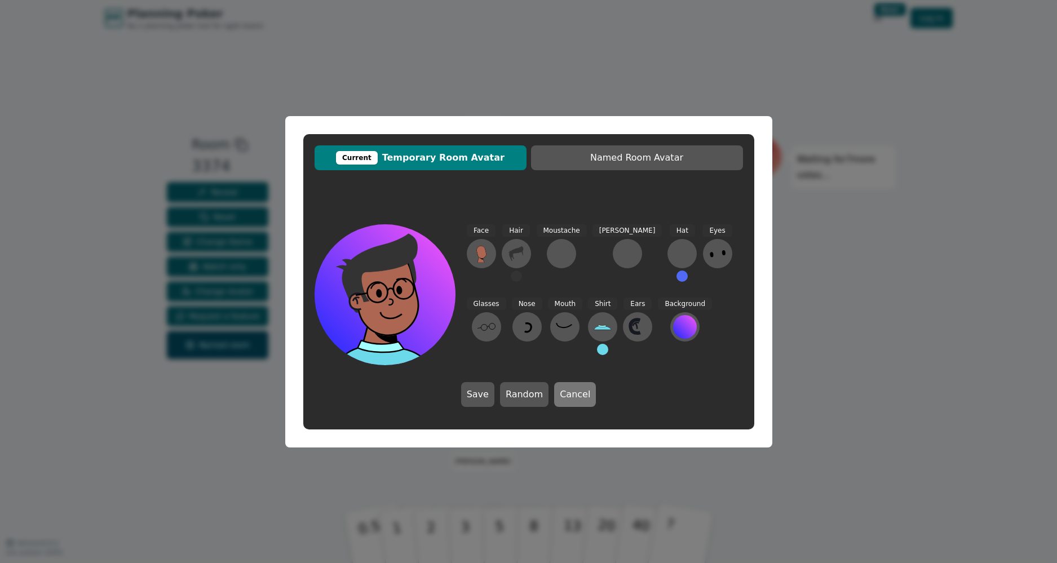
click at [571, 393] on button "Cancel" at bounding box center [575, 394] width 42 height 25
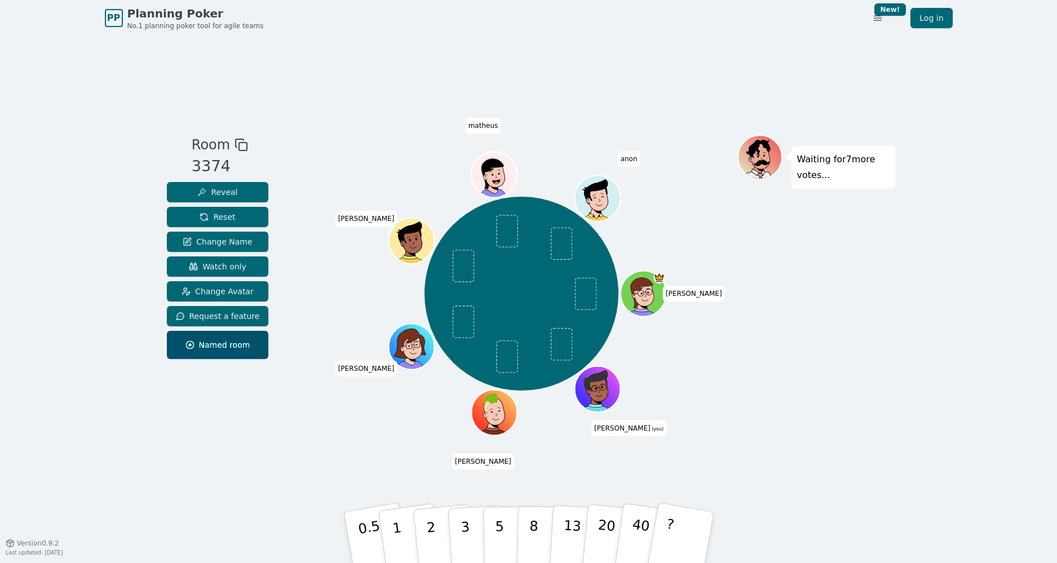
click at [344, 151] on div at bounding box center [521, 145] width 431 height 20
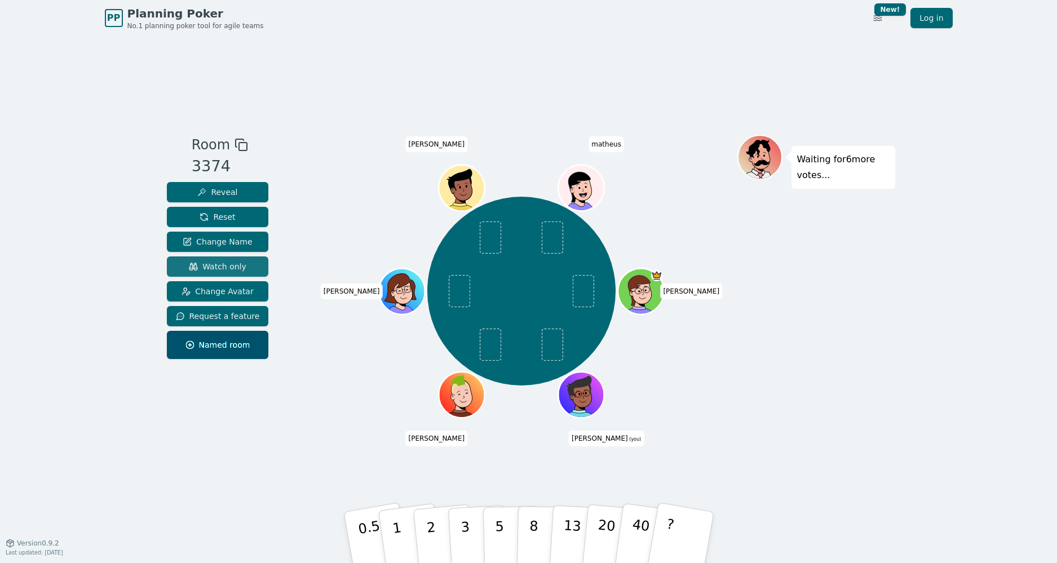
click at [229, 262] on span "Watch only" at bounding box center [218, 266] width 58 height 11
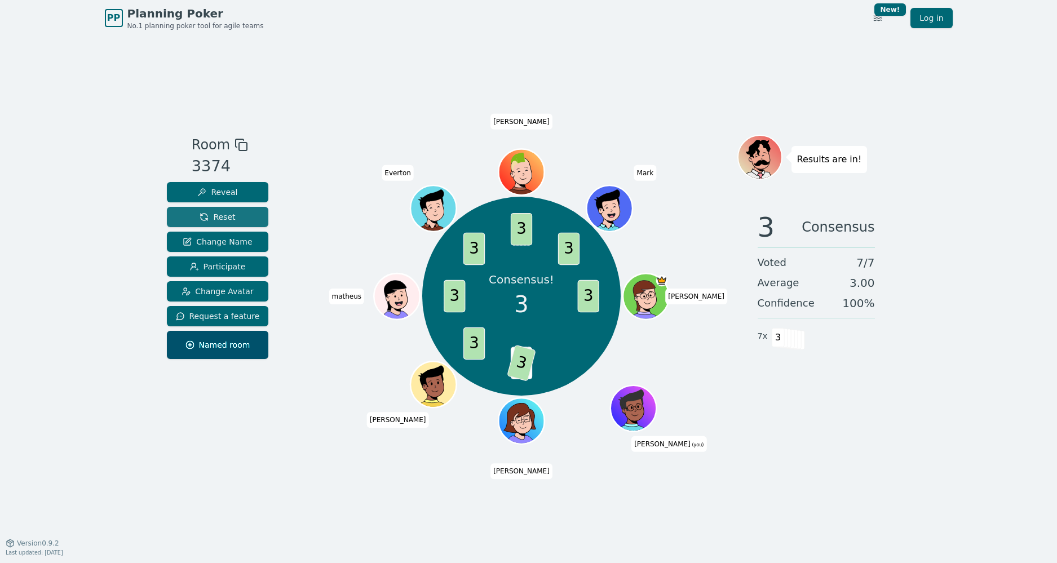
click at [218, 215] on span "Reset" at bounding box center [218, 216] width 36 height 11
